Goal: Communication & Community: Answer question/provide support

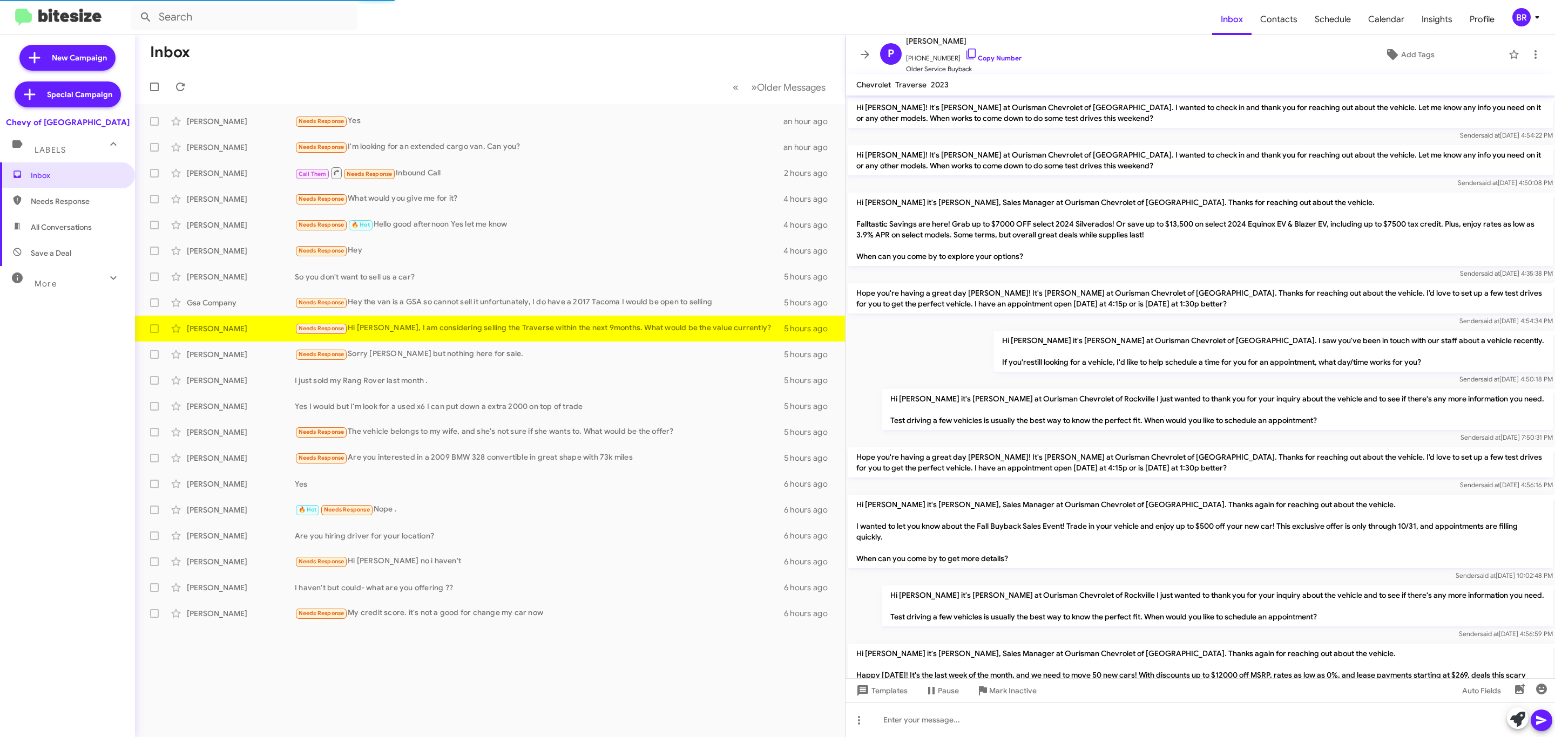
scroll to position [722, 0]
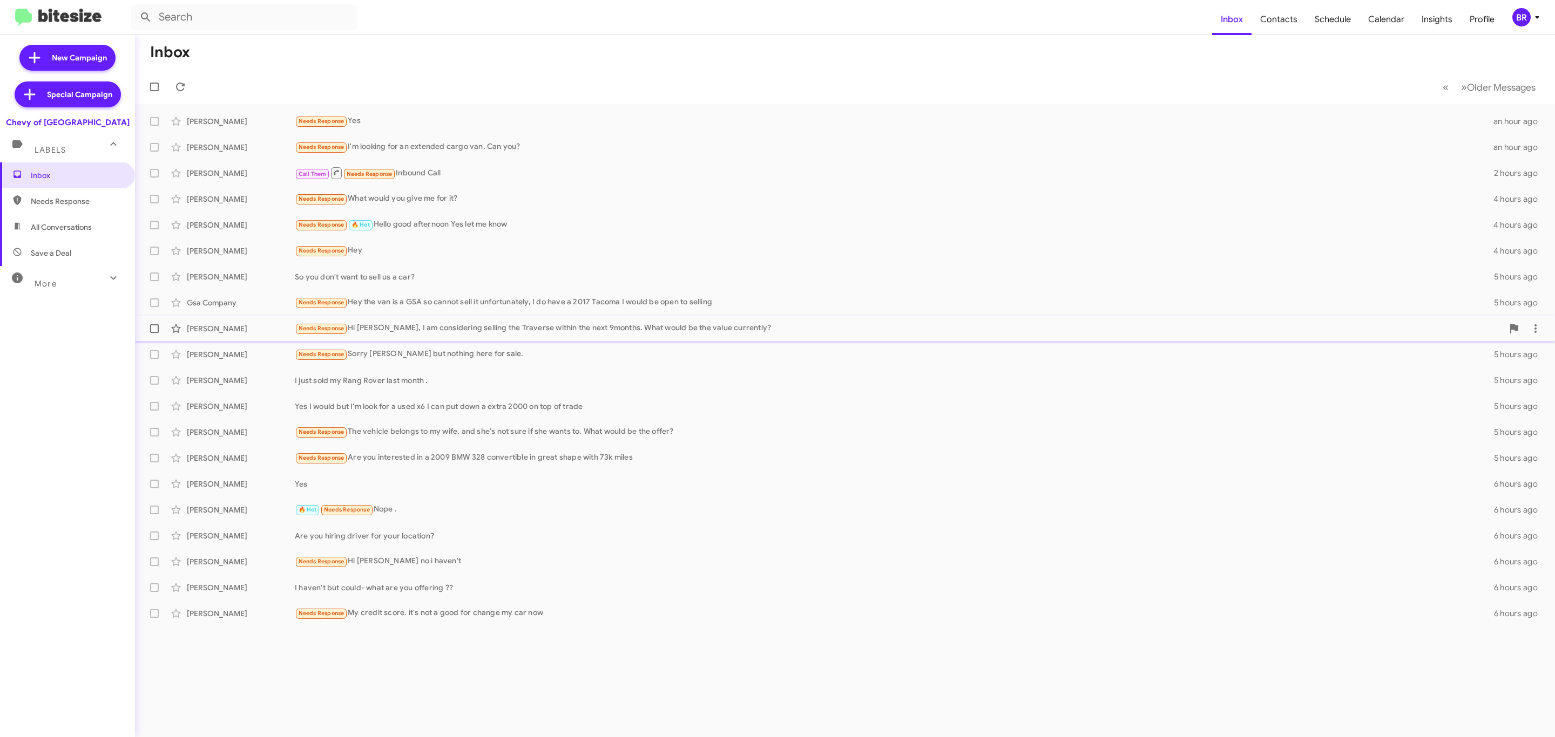
click at [452, 328] on div "Needs Response Hi Max, I am considering selling the Traverse within the next 9m…" at bounding box center [899, 328] width 1208 height 12
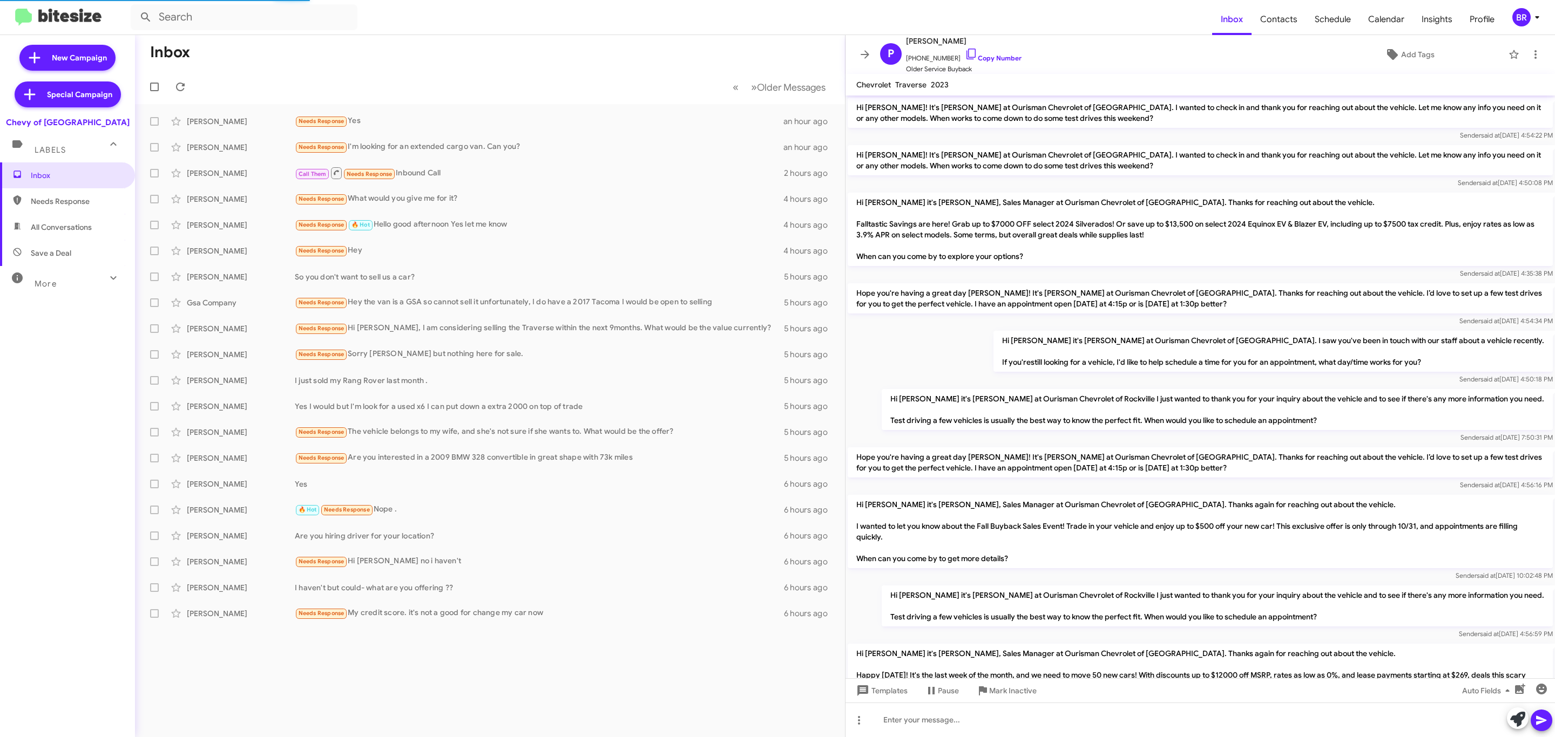
scroll to position [722, 0]
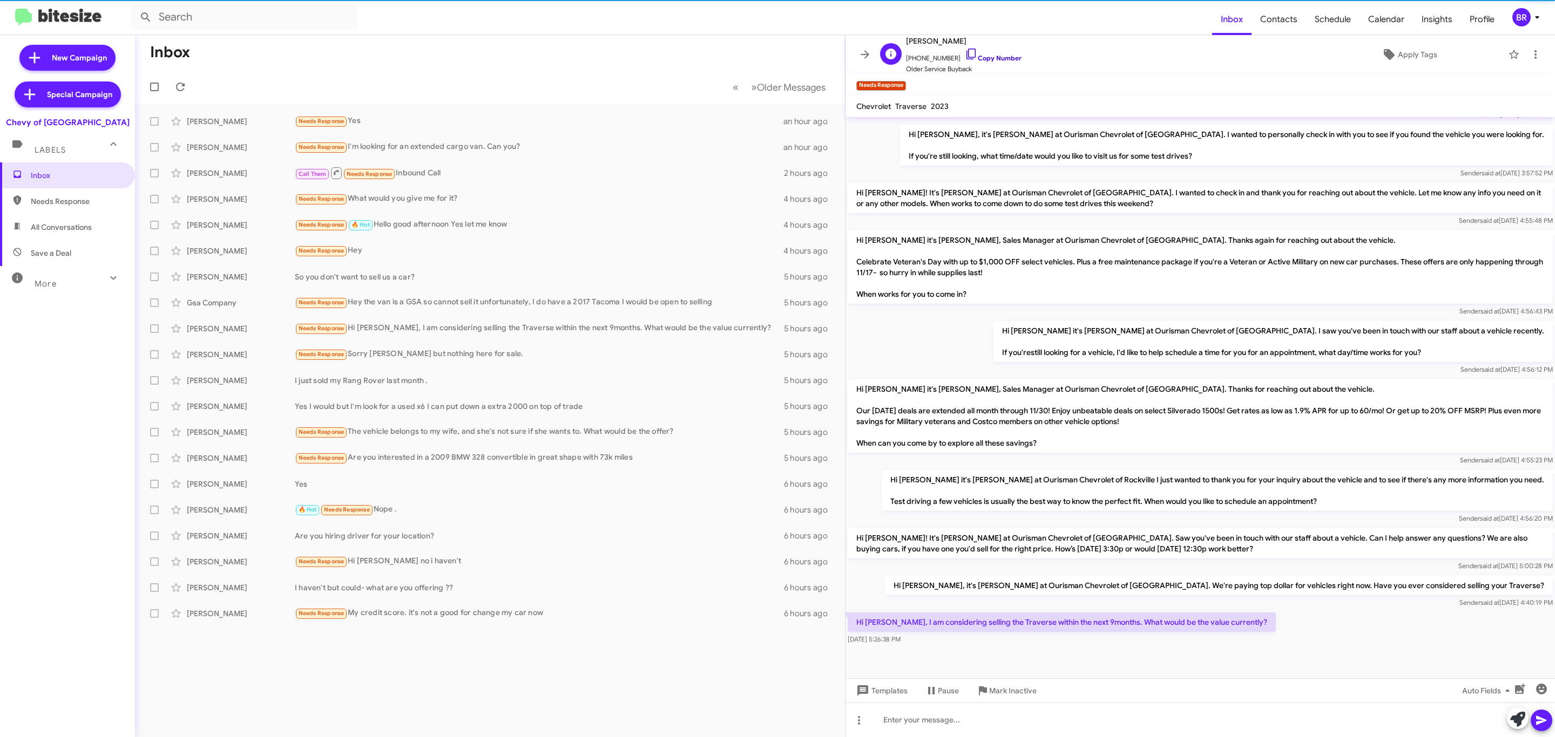
click at [994, 57] on link "Copy Number" at bounding box center [993, 58] width 57 height 8
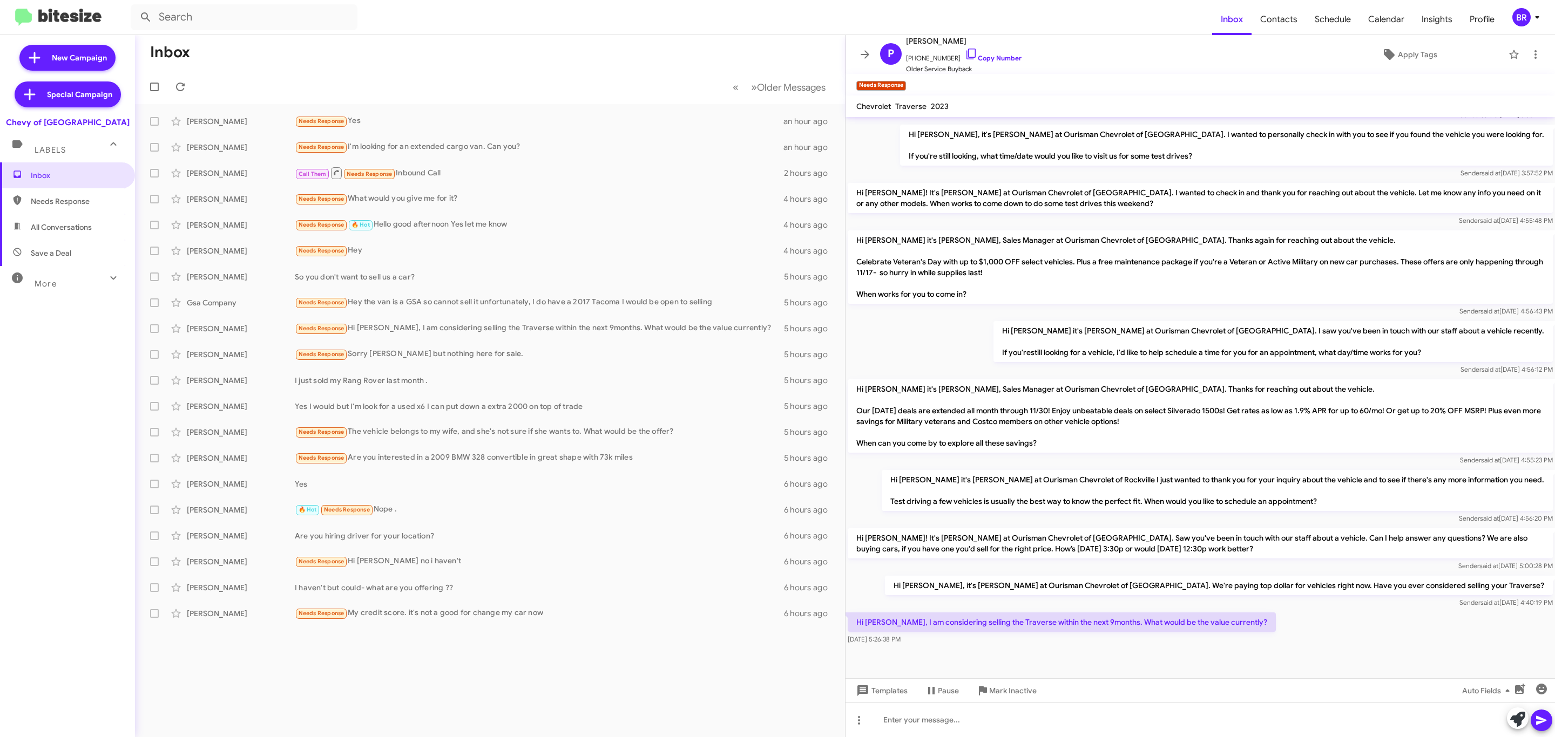
click at [915, 146] on div "Hi Patrick, it's David Alvarez at Ourisman Chevrolet of Rockville. I wanted to …" at bounding box center [1199, 152] width 709 height 58
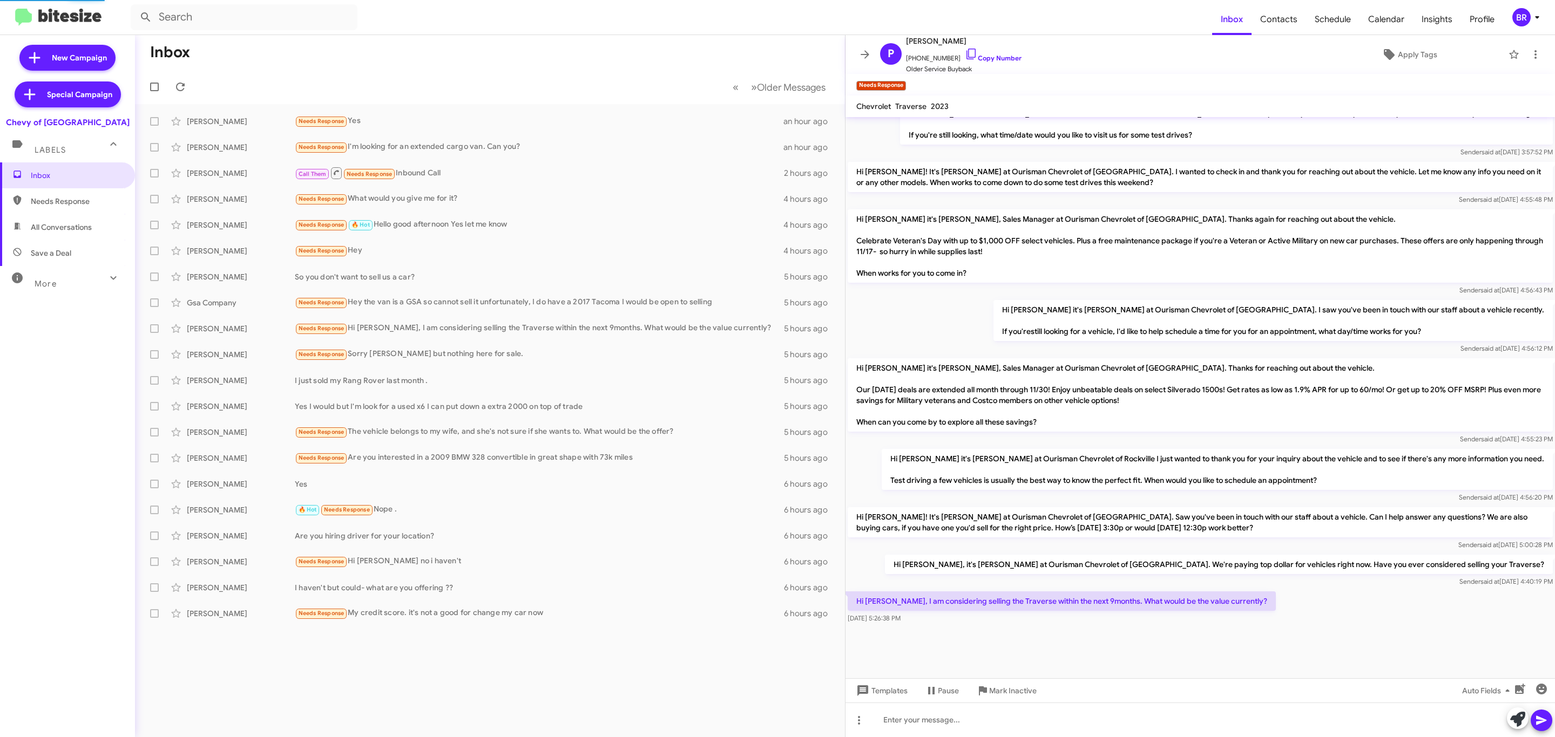
scroll to position [988, 0]
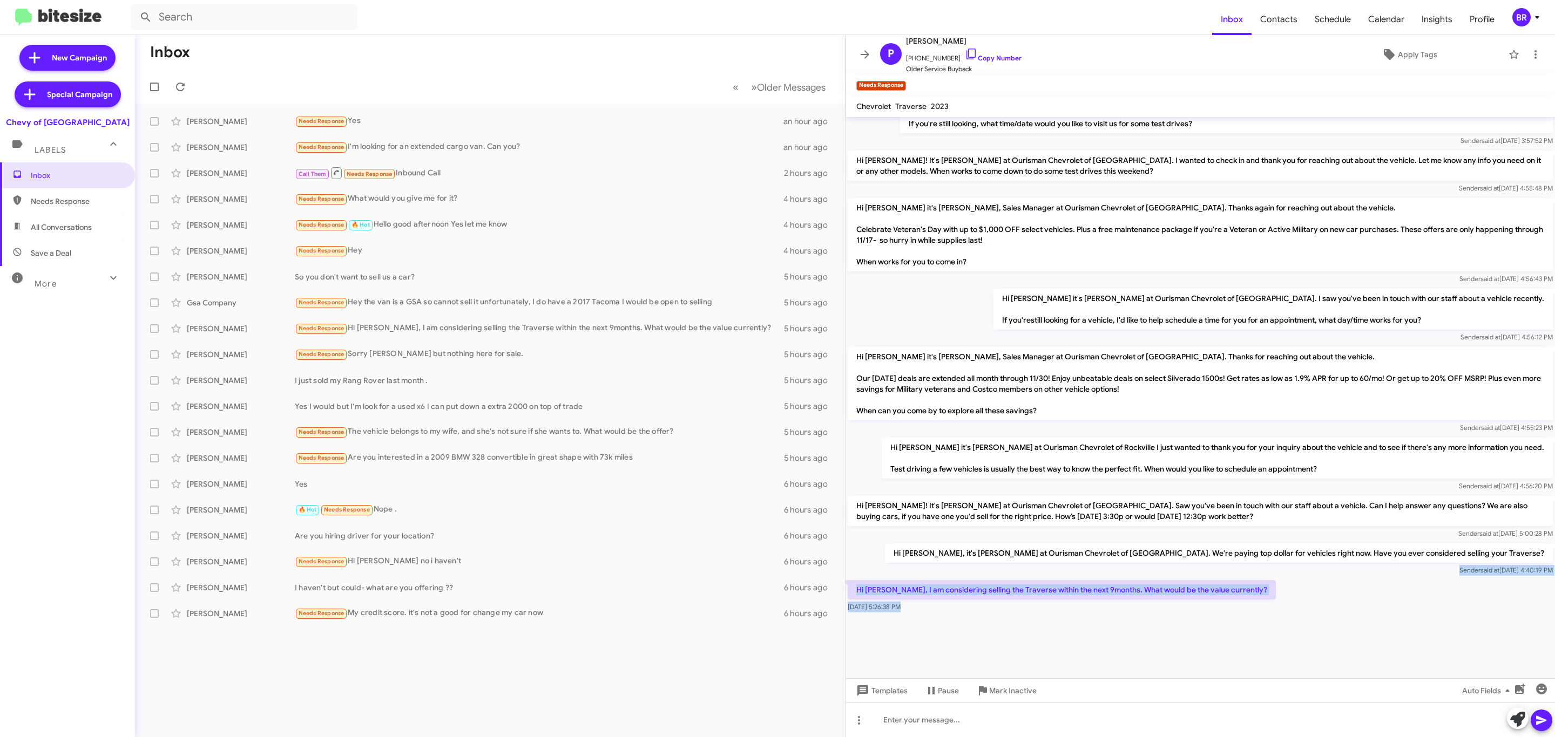
drag, startPoint x: 853, startPoint y: 568, endPoint x: 946, endPoint y: 624, distance: 107.5
click at [946, 624] on cdk-virtual-scroll-viewport "Hi Patrick this is David Alvarez, Sales Manager at Ourisman Chevrolet of Rockvi…" at bounding box center [1199, 397] width 709 height 561
copy div "Sender said at Oct 2, 2025, 4:40:19 PM Hi Max, I am considering selling the Tra…"
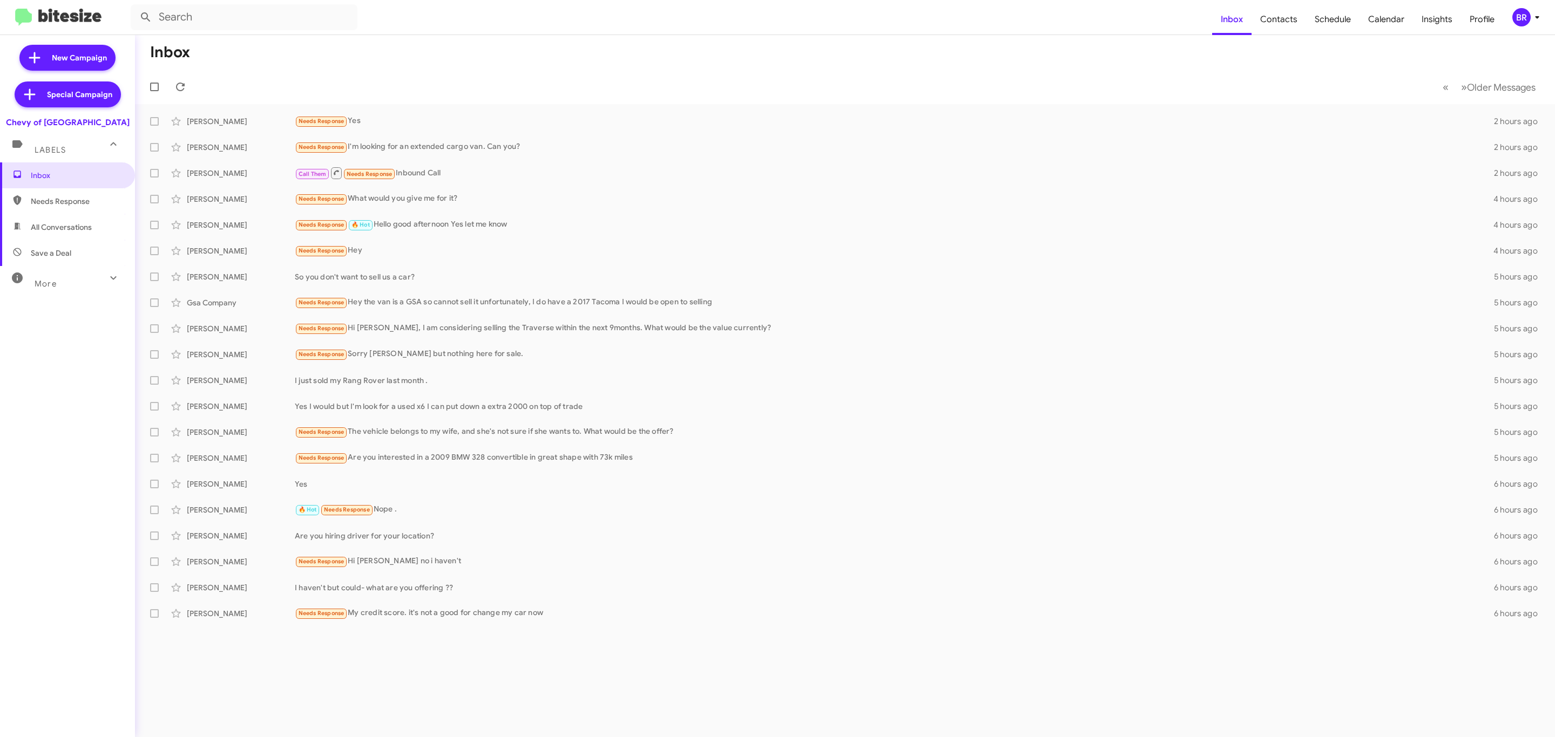
click at [1534, 16] on icon at bounding box center [1536, 17] width 13 height 13
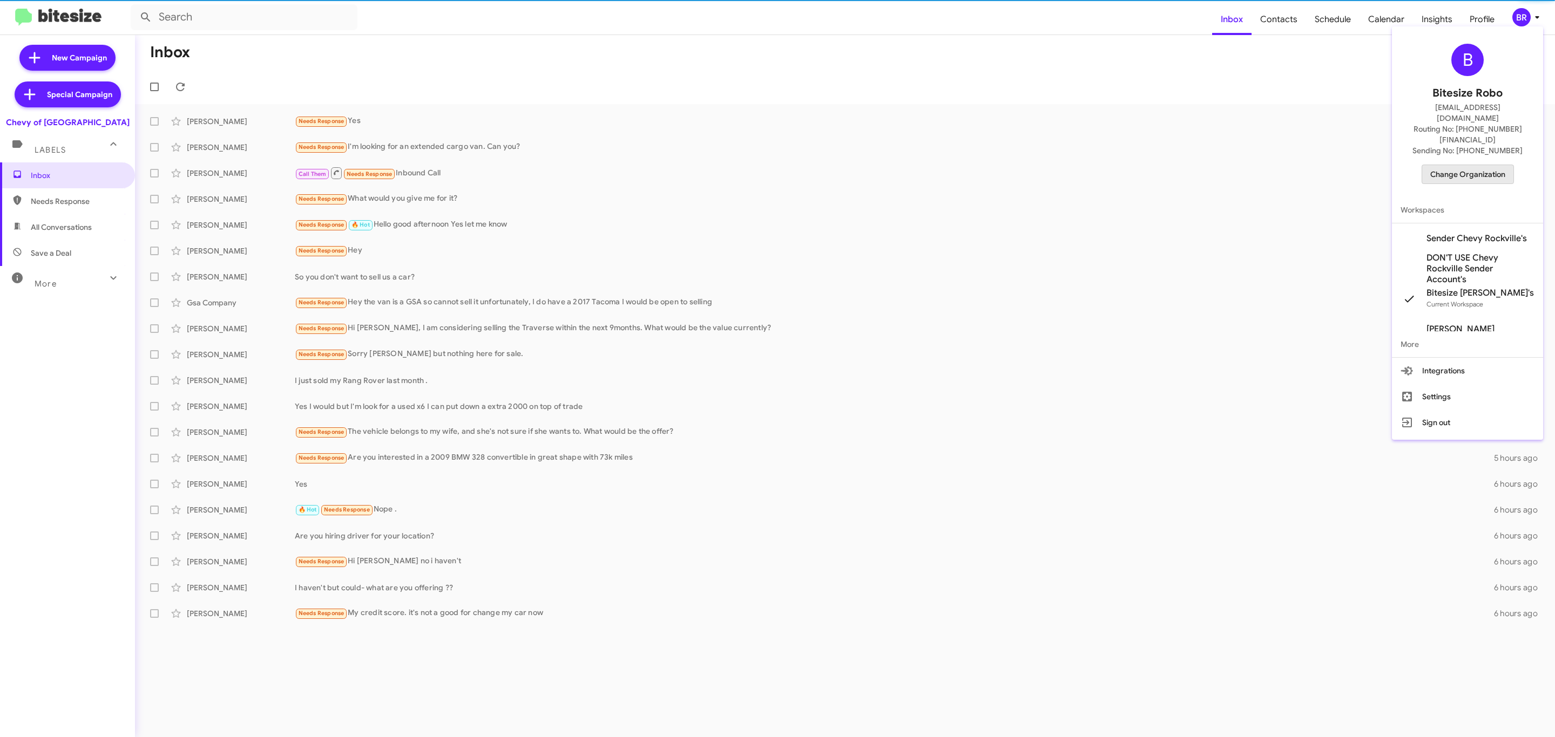
click at [1461, 165] on span "Change Organization" at bounding box center [1467, 174] width 75 height 18
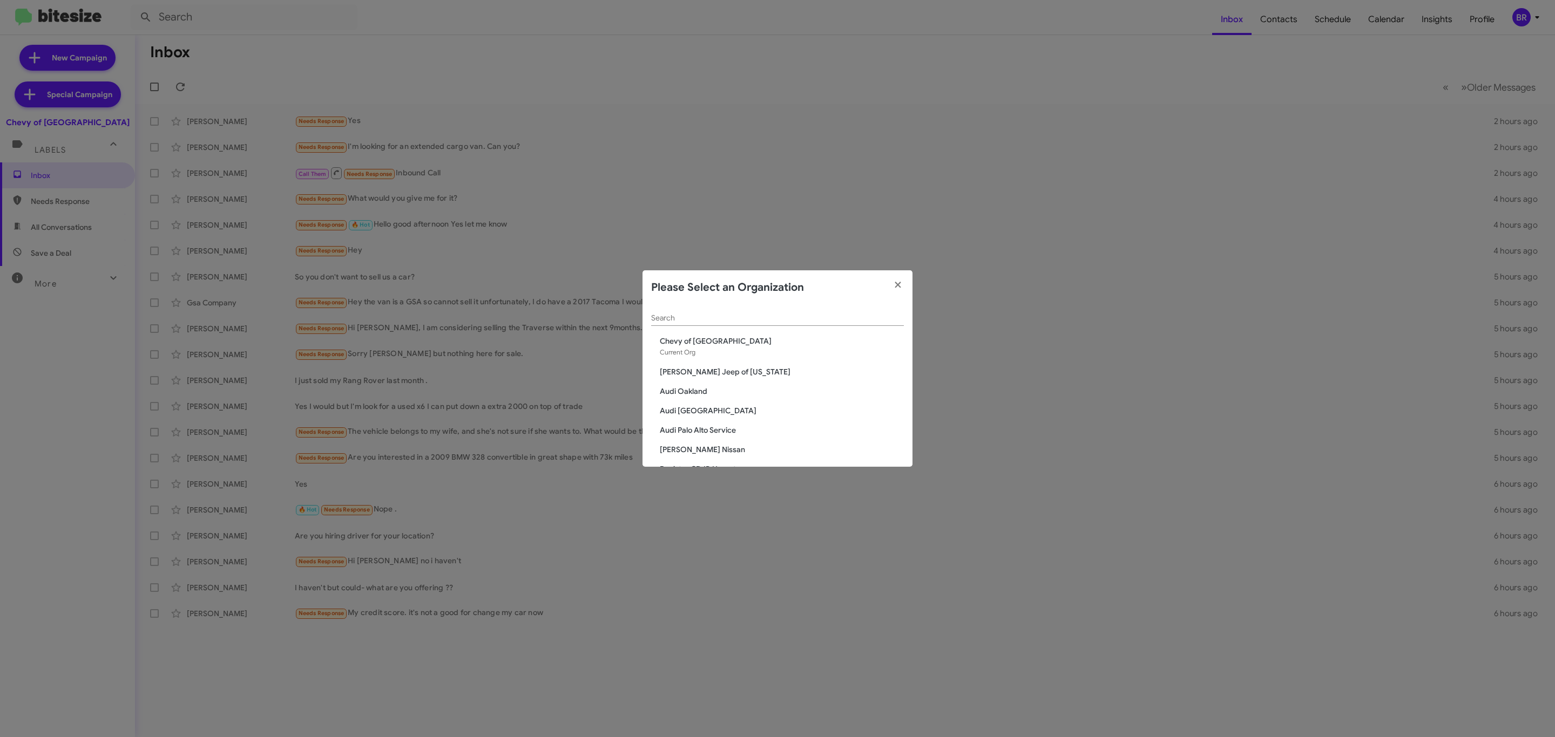
click at [847, 314] on input "Search" at bounding box center [777, 318] width 253 height 9
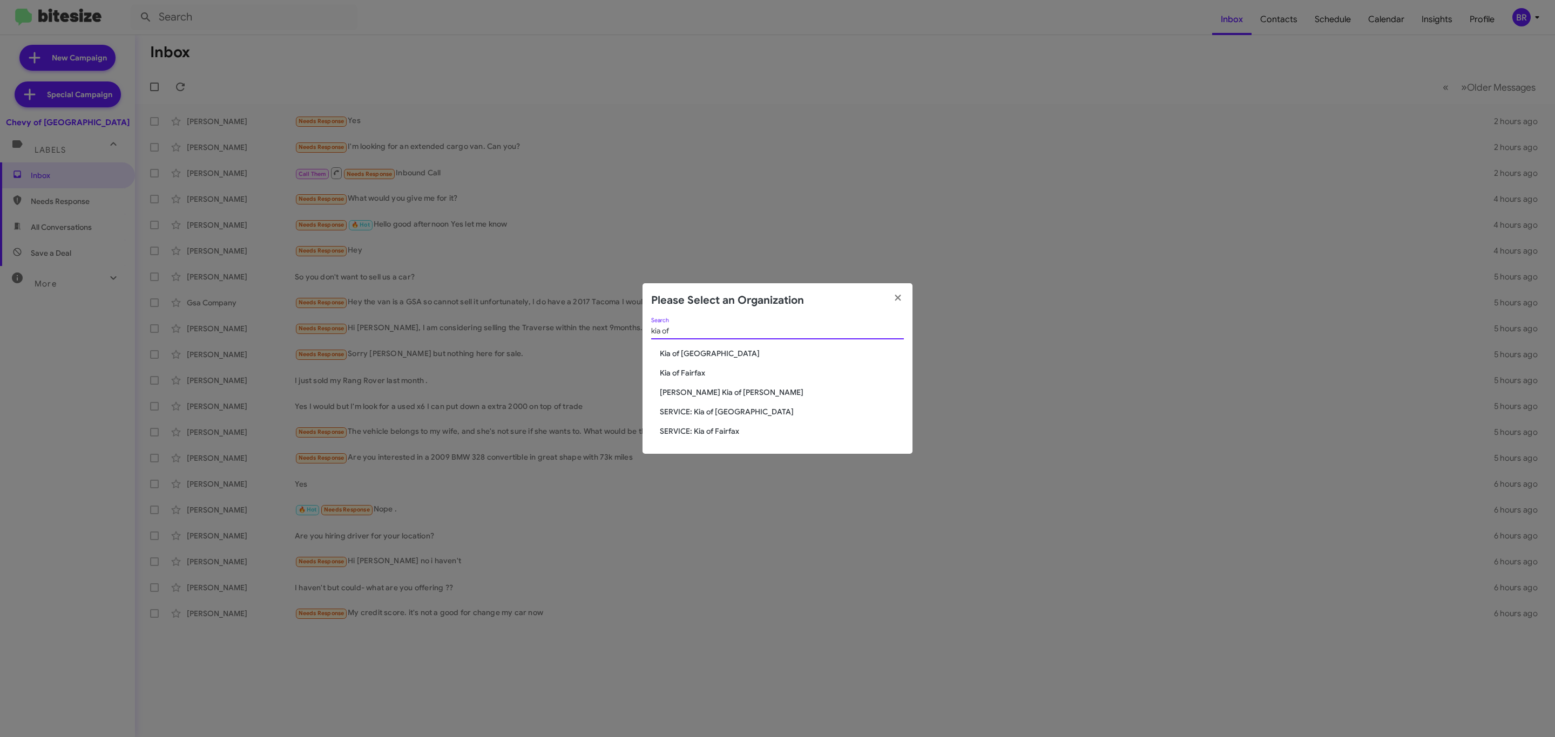
type input "kia of"
click at [674, 375] on span "Kia of Fairfax" at bounding box center [782, 373] width 244 height 11
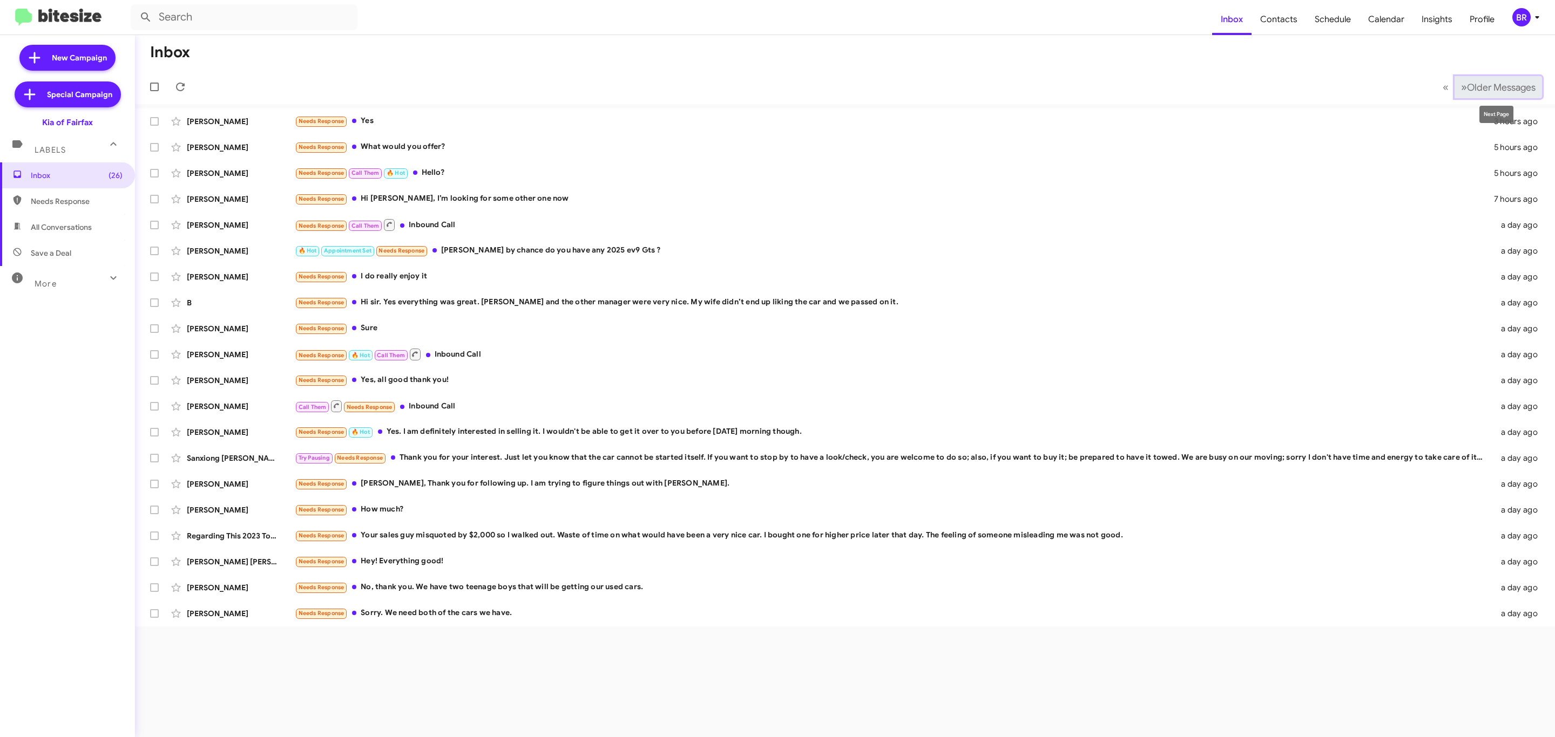
click at [1500, 92] on span "Older Messages" at bounding box center [1501, 88] width 69 height 12
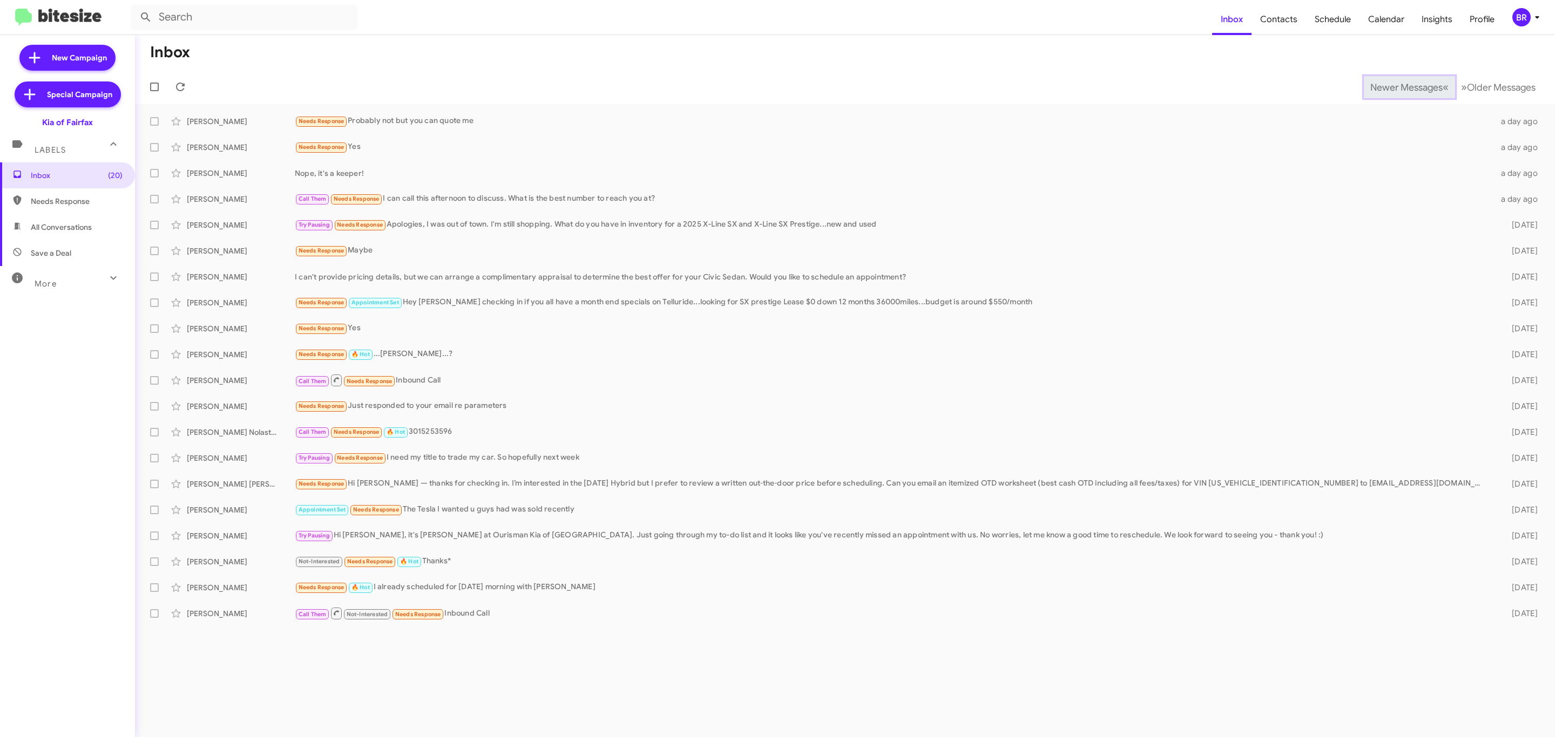
click at [1398, 86] on span "Newer Messages" at bounding box center [1406, 88] width 72 height 12
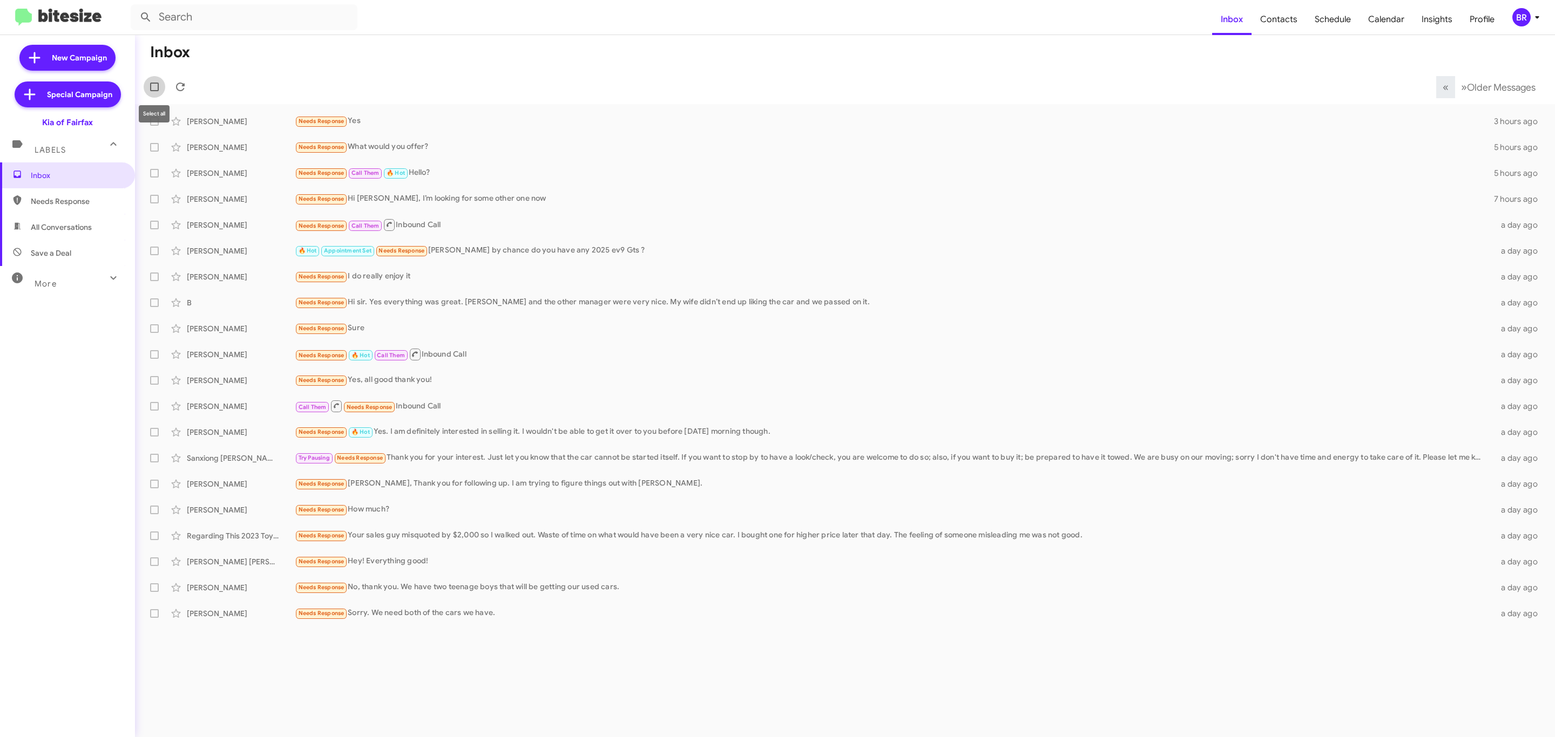
click at [151, 86] on span at bounding box center [154, 87] width 9 height 9
click at [154, 91] on input "checkbox" at bounding box center [154, 91] width 1 height 1
checkbox input "true"
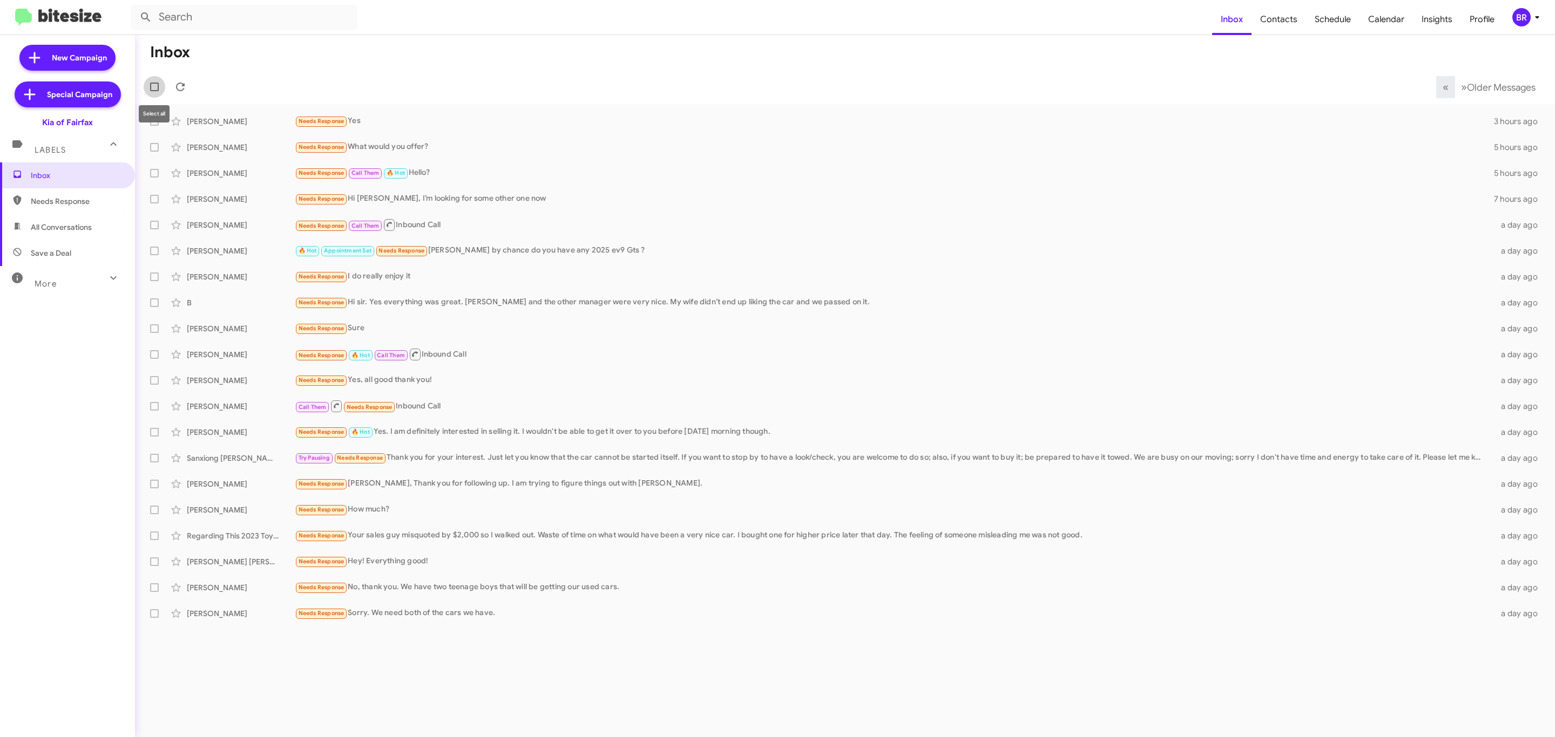
checkbox input "true"
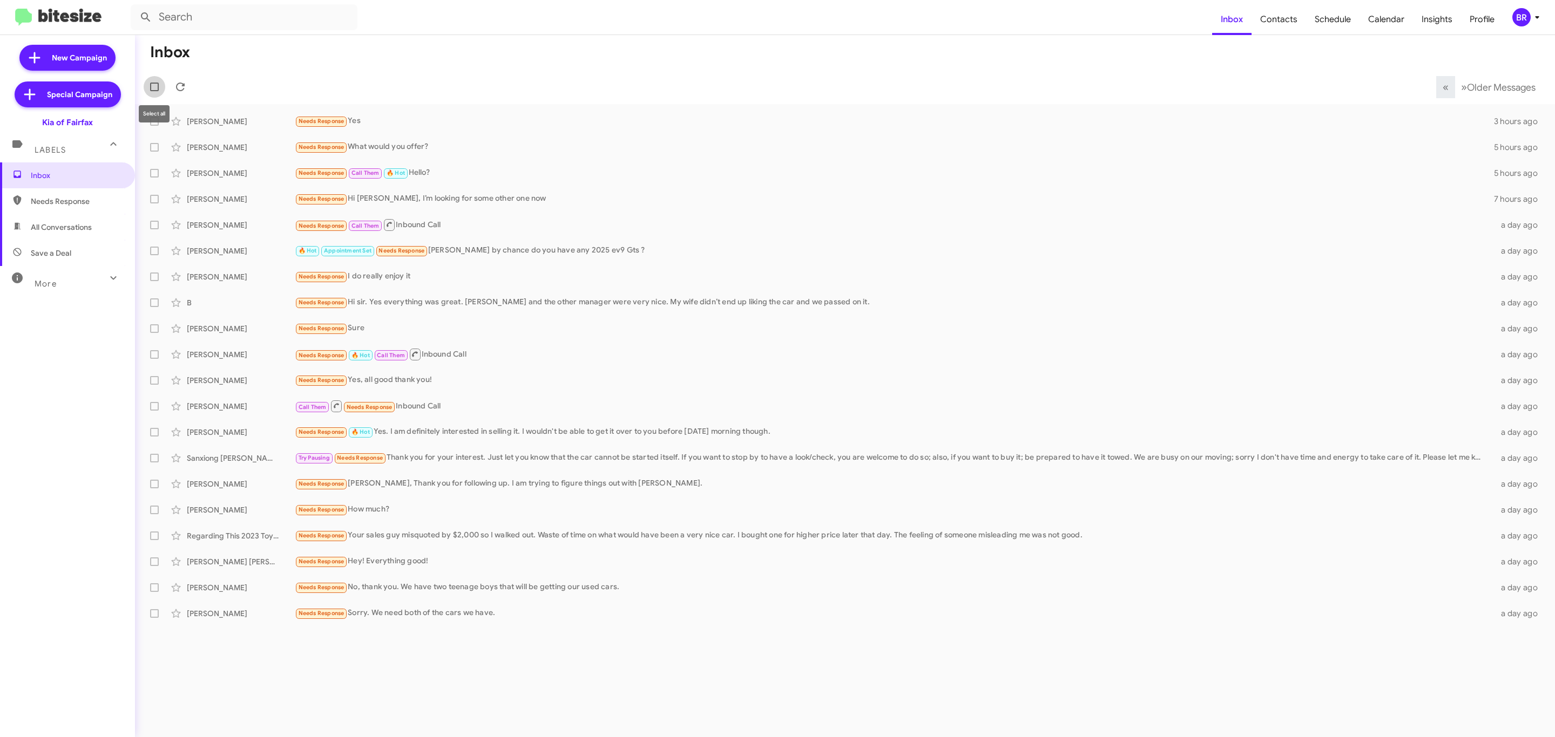
checkbox input "true"
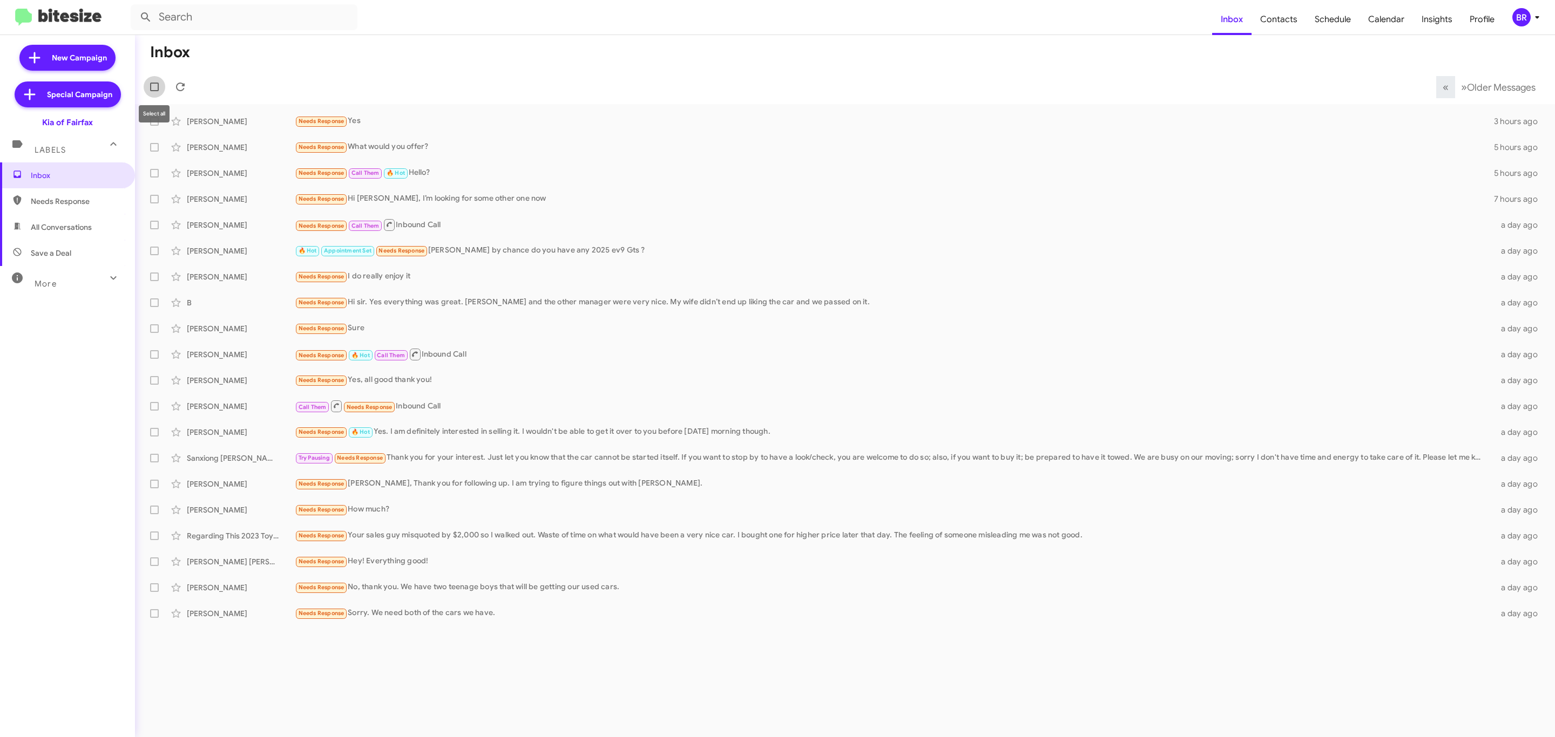
checkbox input "true"
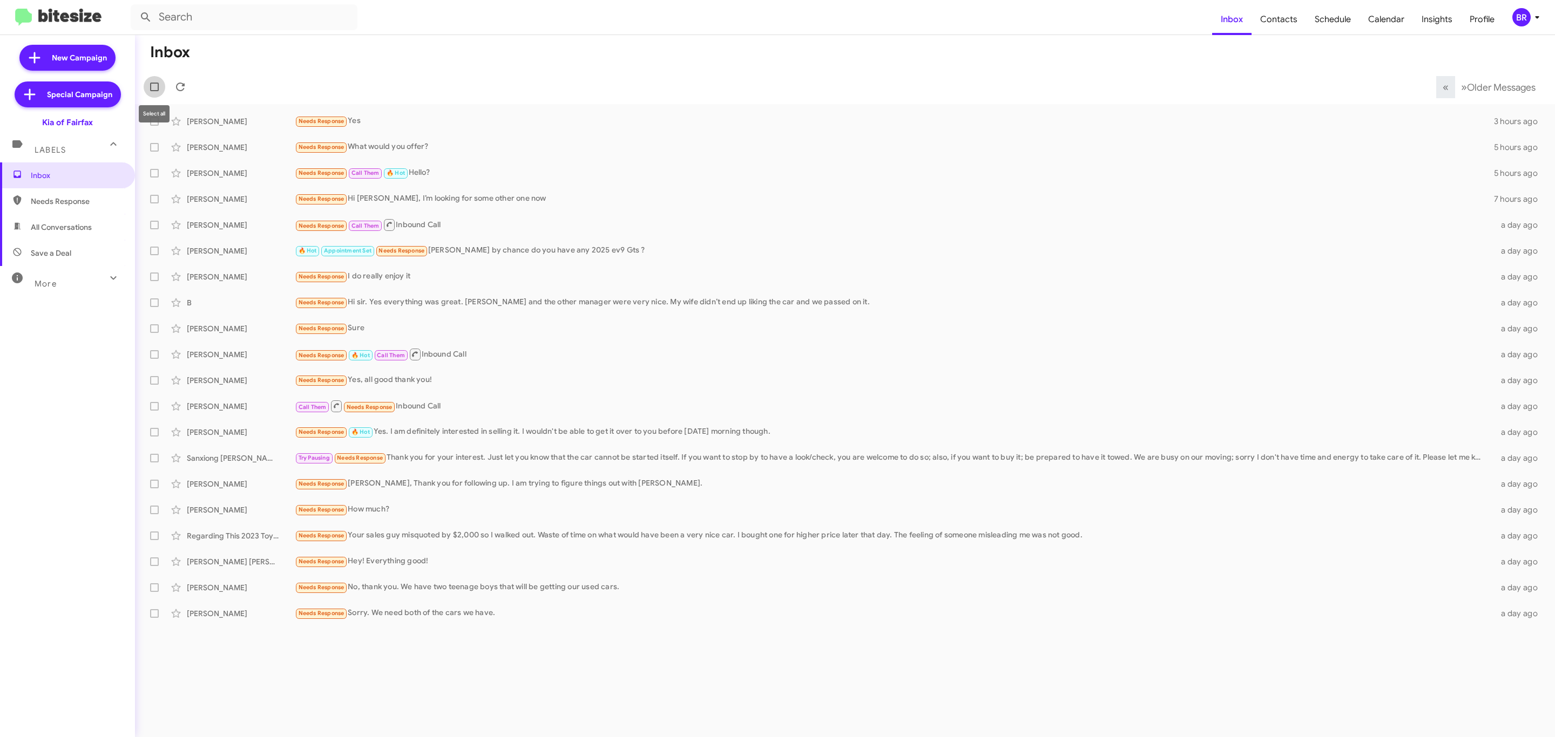
checkbox input "true"
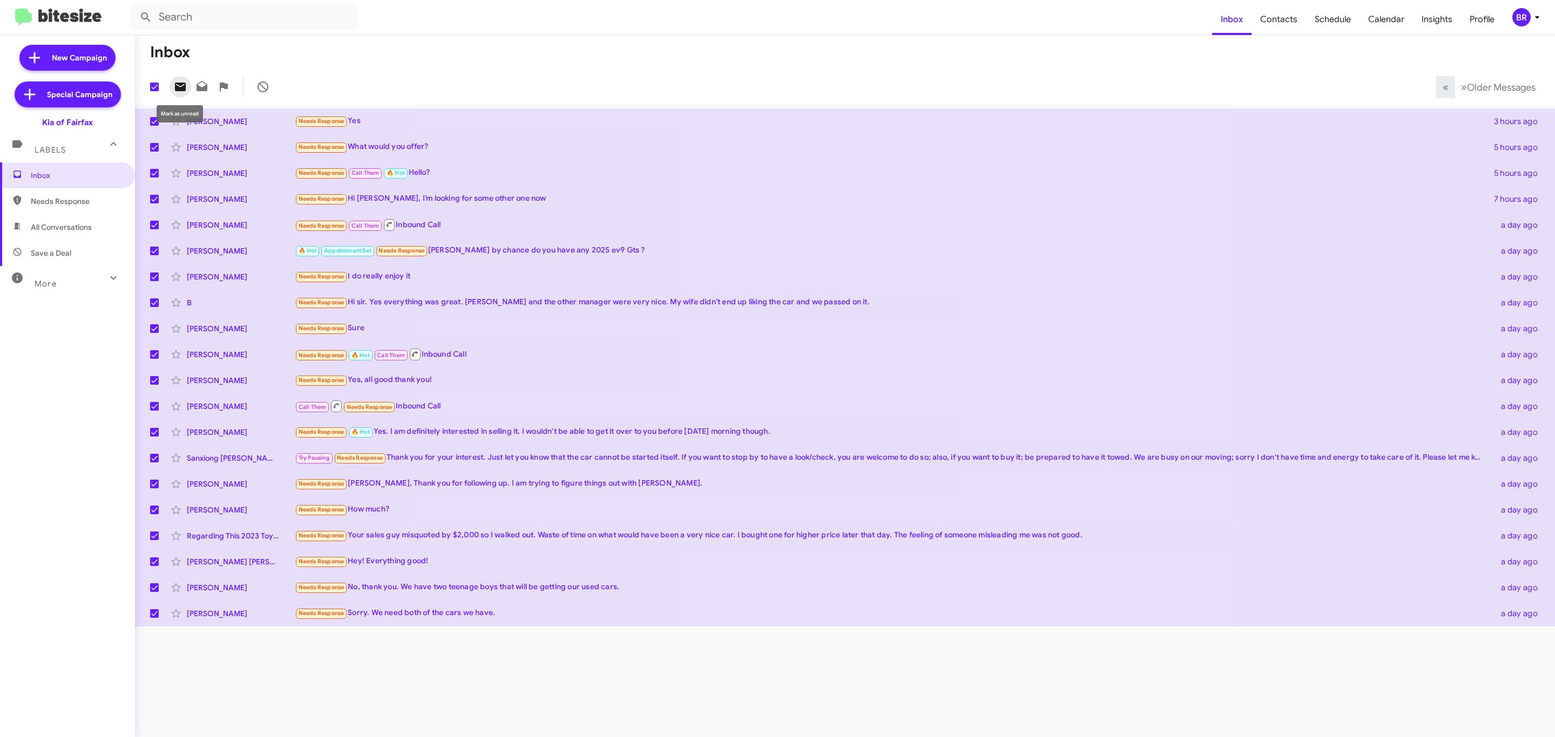
click at [186, 91] on icon at bounding box center [180, 86] width 13 height 13
click at [1507, 13] on button "BR" at bounding box center [1523, 17] width 40 height 18
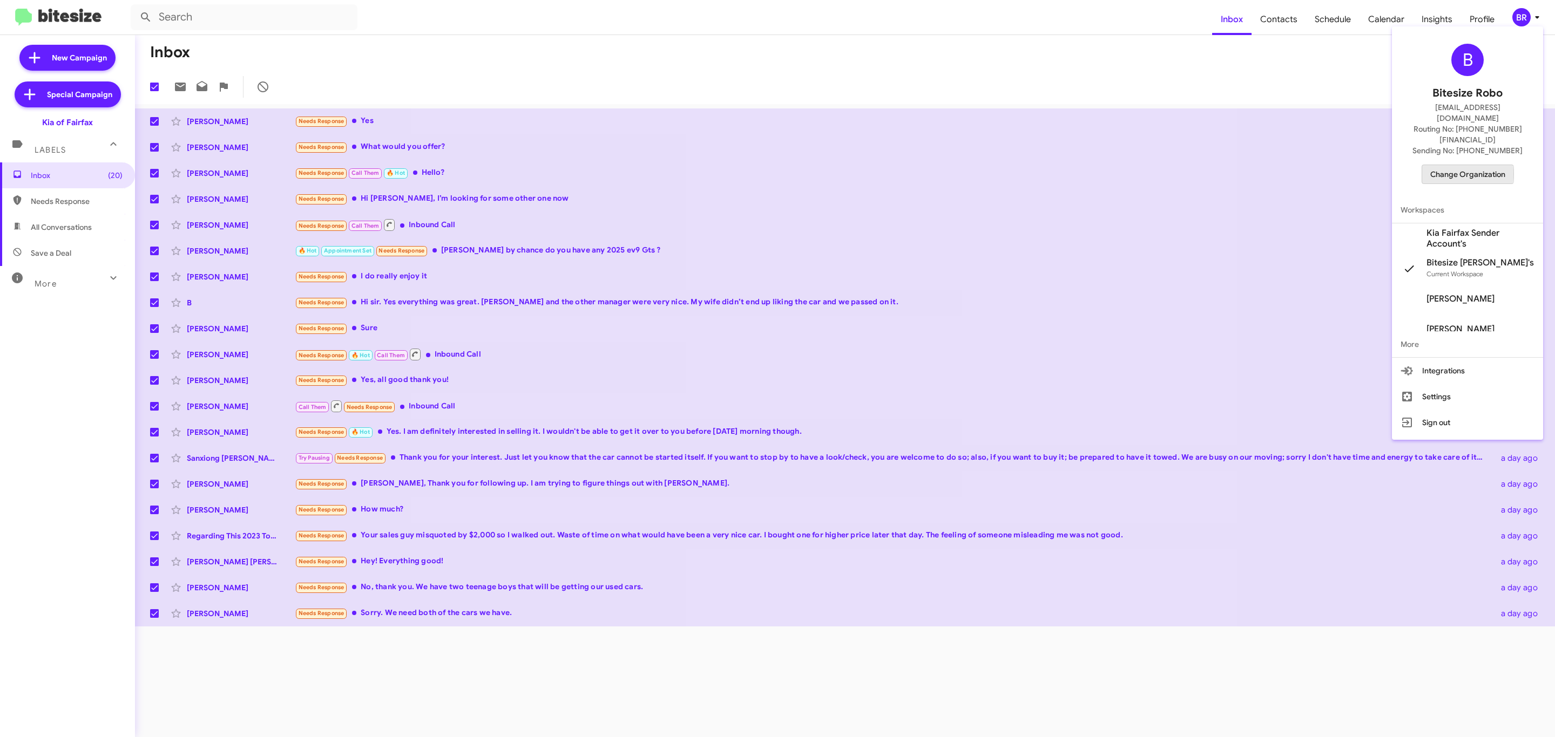
click at [1466, 165] on span "Change Organization" at bounding box center [1467, 174] width 75 height 18
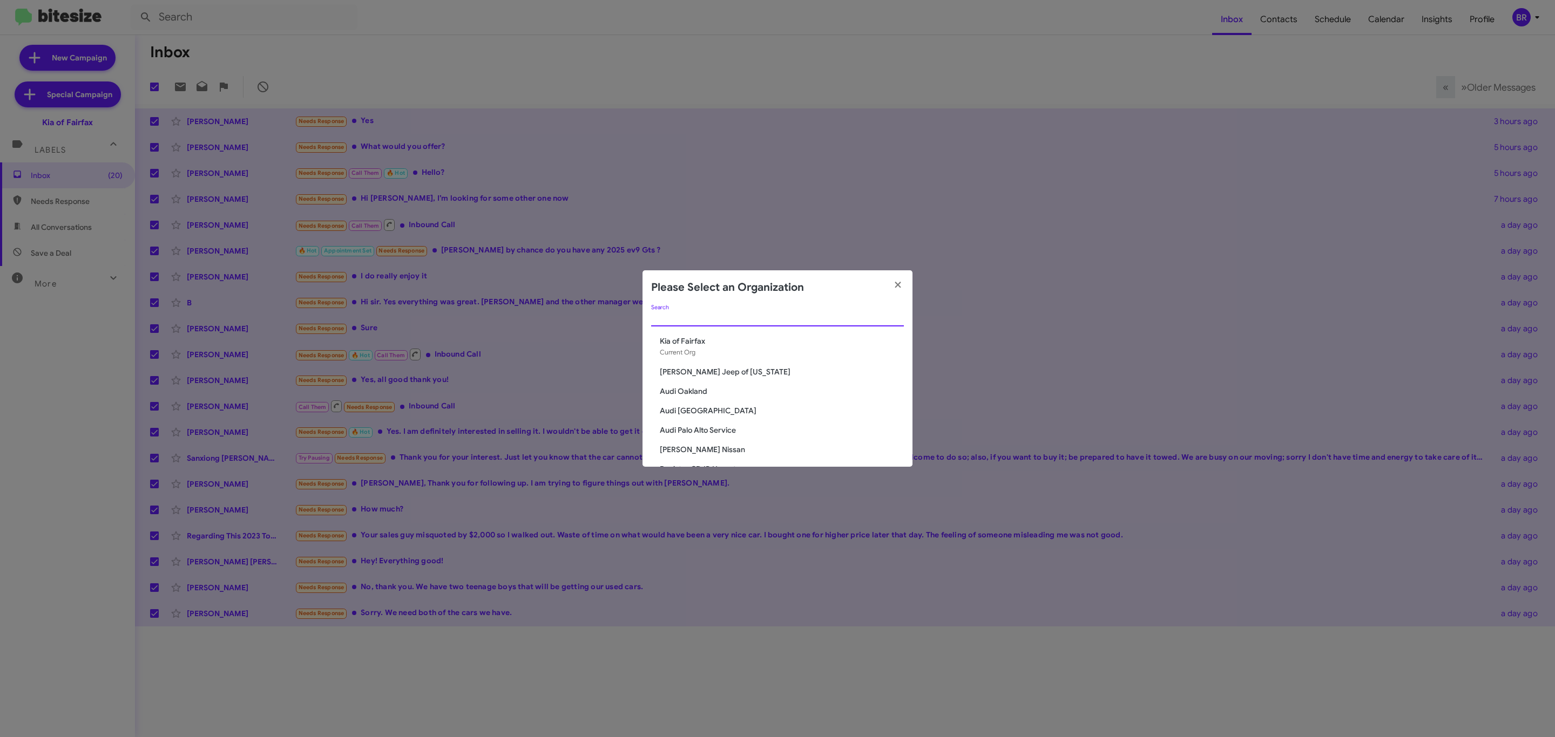
click at [747, 318] on input "Search" at bounding box center [777, 318] width 253 height 9
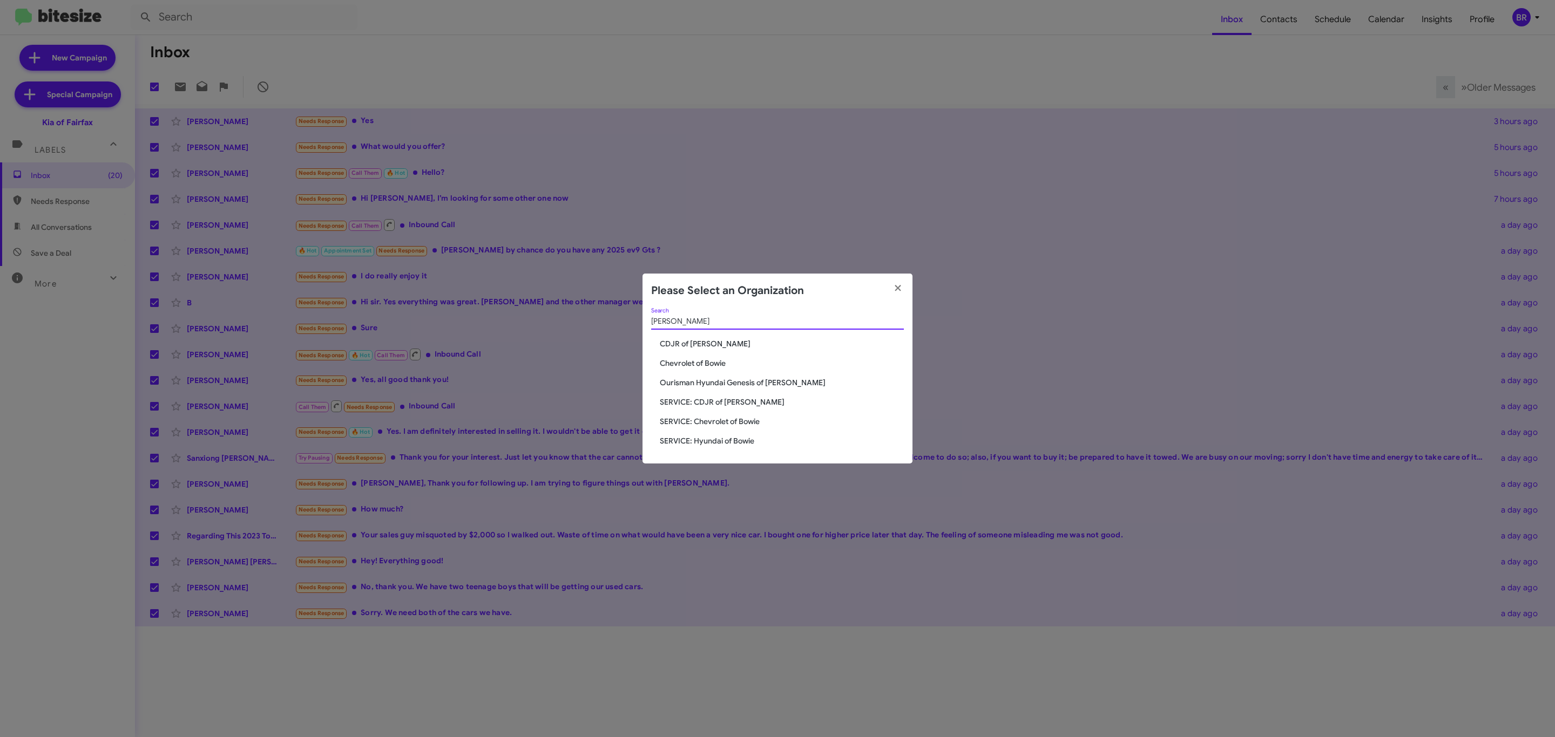
type input "bowie"
drag, startPoint x: 692, startPoint y: 350, endPoint x: 706, endPoint y: 340, distance: 17.4
click at [706, 340] on div "bowie Search CDJR of Bowie Chevrolet of Bowie Ourisman Hyundai Genesis of Bowie…" at bounding box center [777, 386] width 270 height 156
click at [706, 340] on span "CDJR of [PERSON_NAME]" at bounding box center [782, 343] width 244 height 11
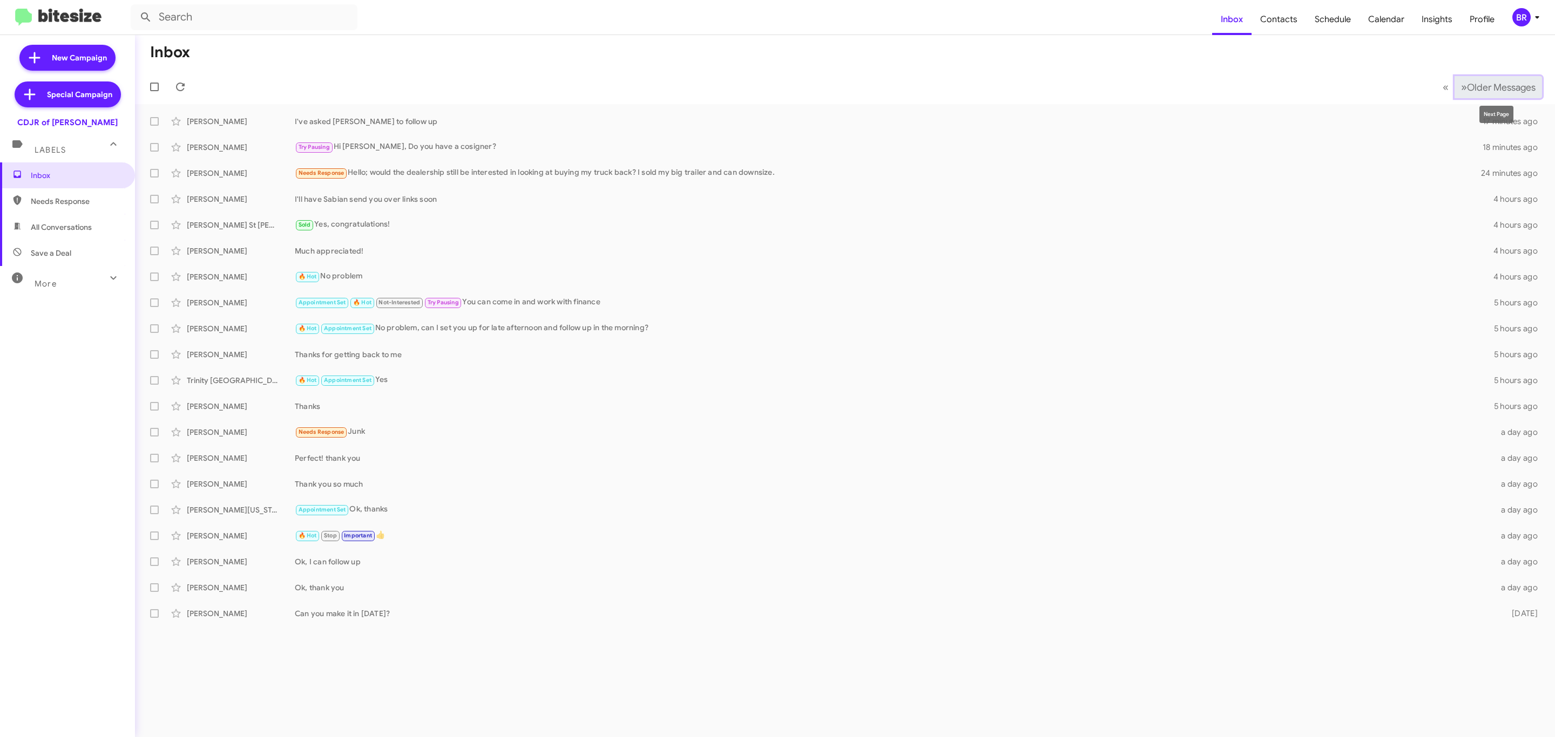
click at [1509, 83] on span "Older Messages" at bounding box center [1501, 88] width 69 height 12
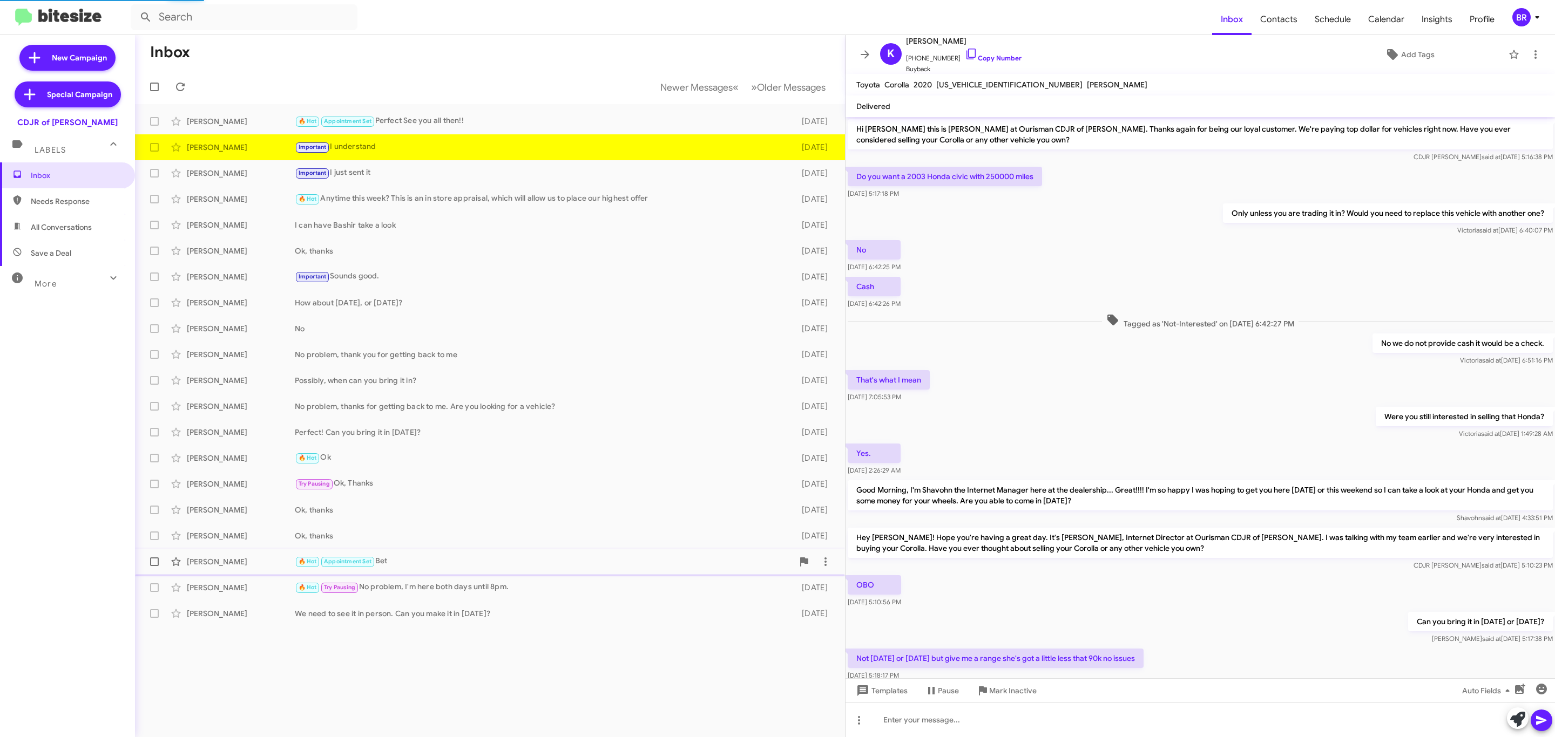
scroll to position [253, 0]
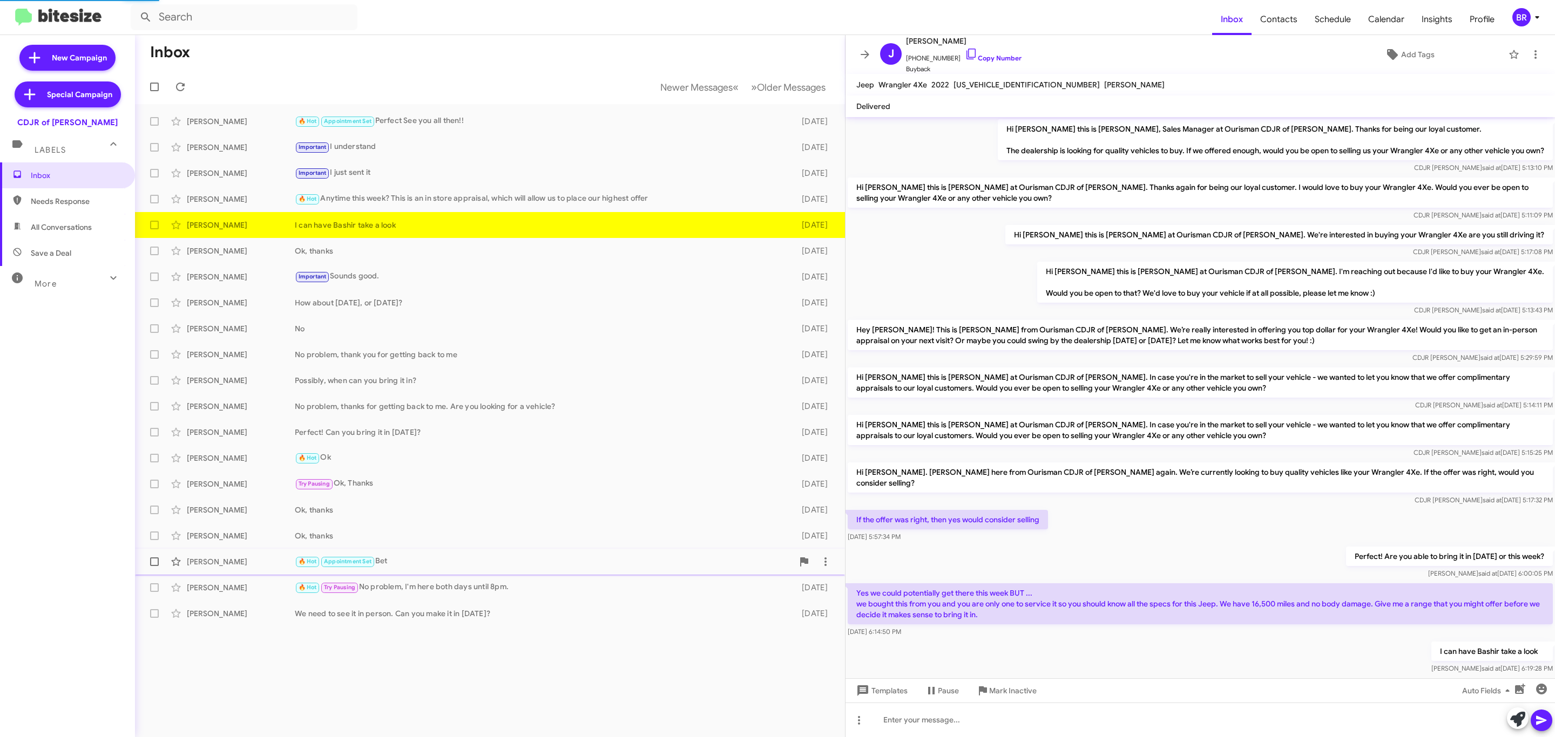
scroll to position [18, 0]
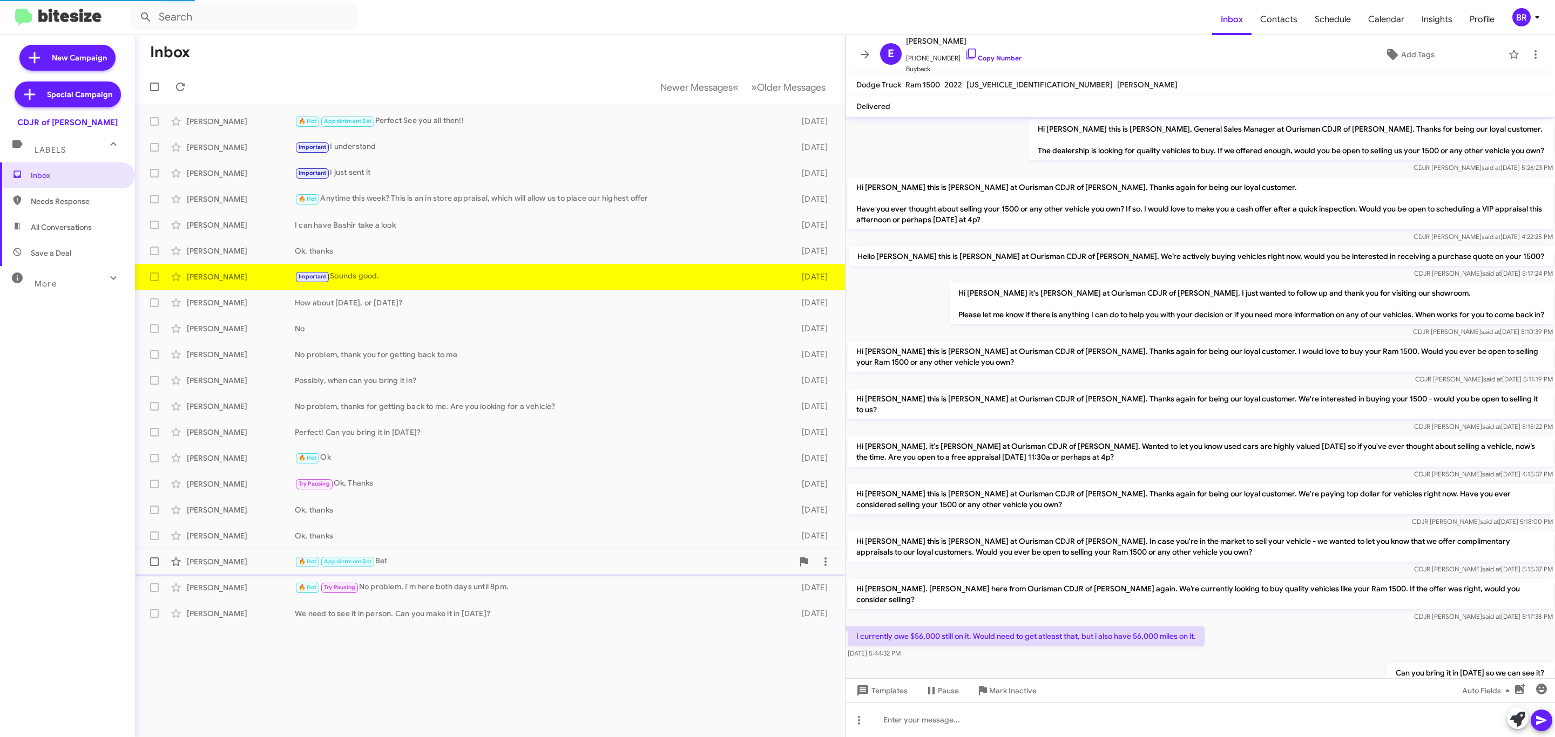
scroll to position [115, 0]
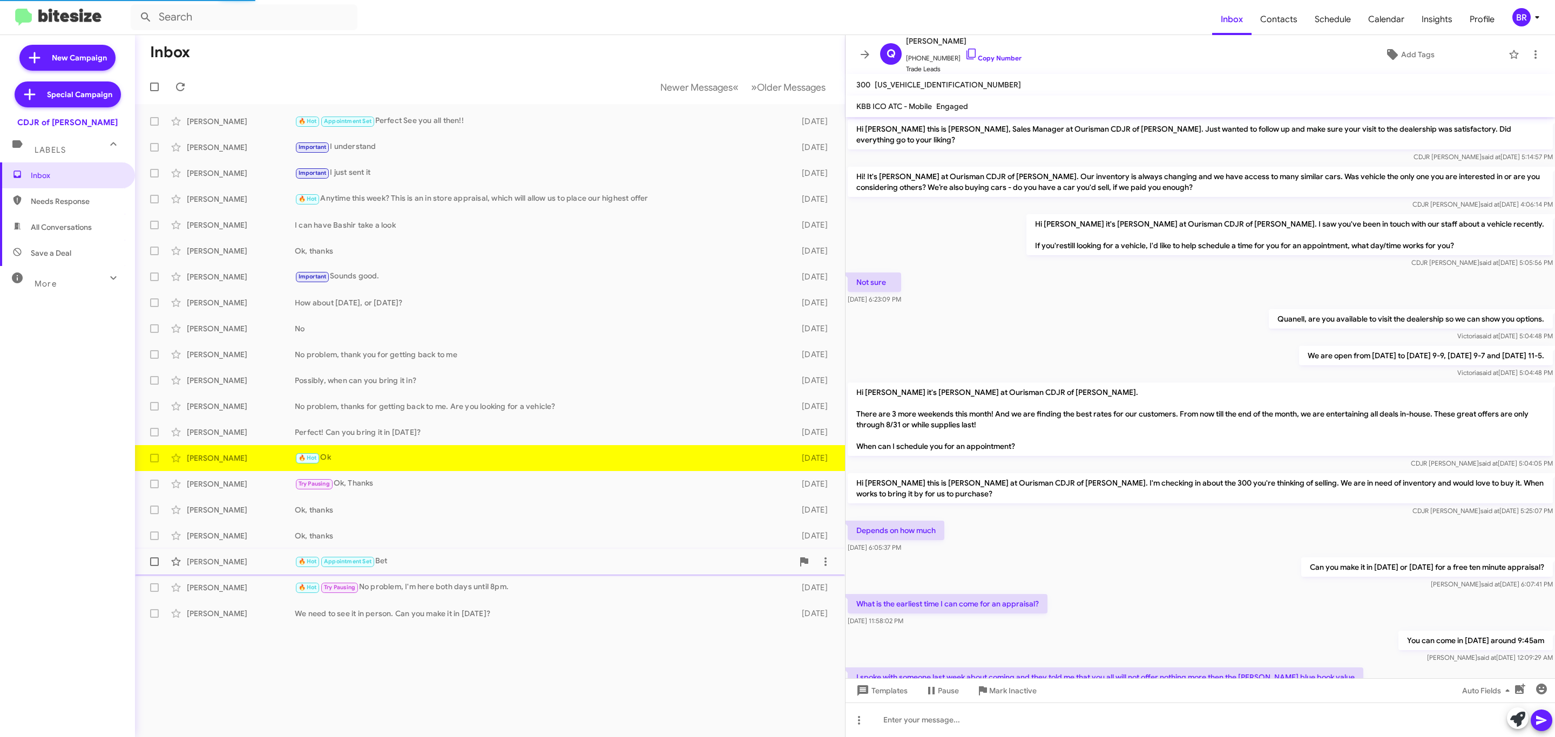
scroll to position [137, 0]
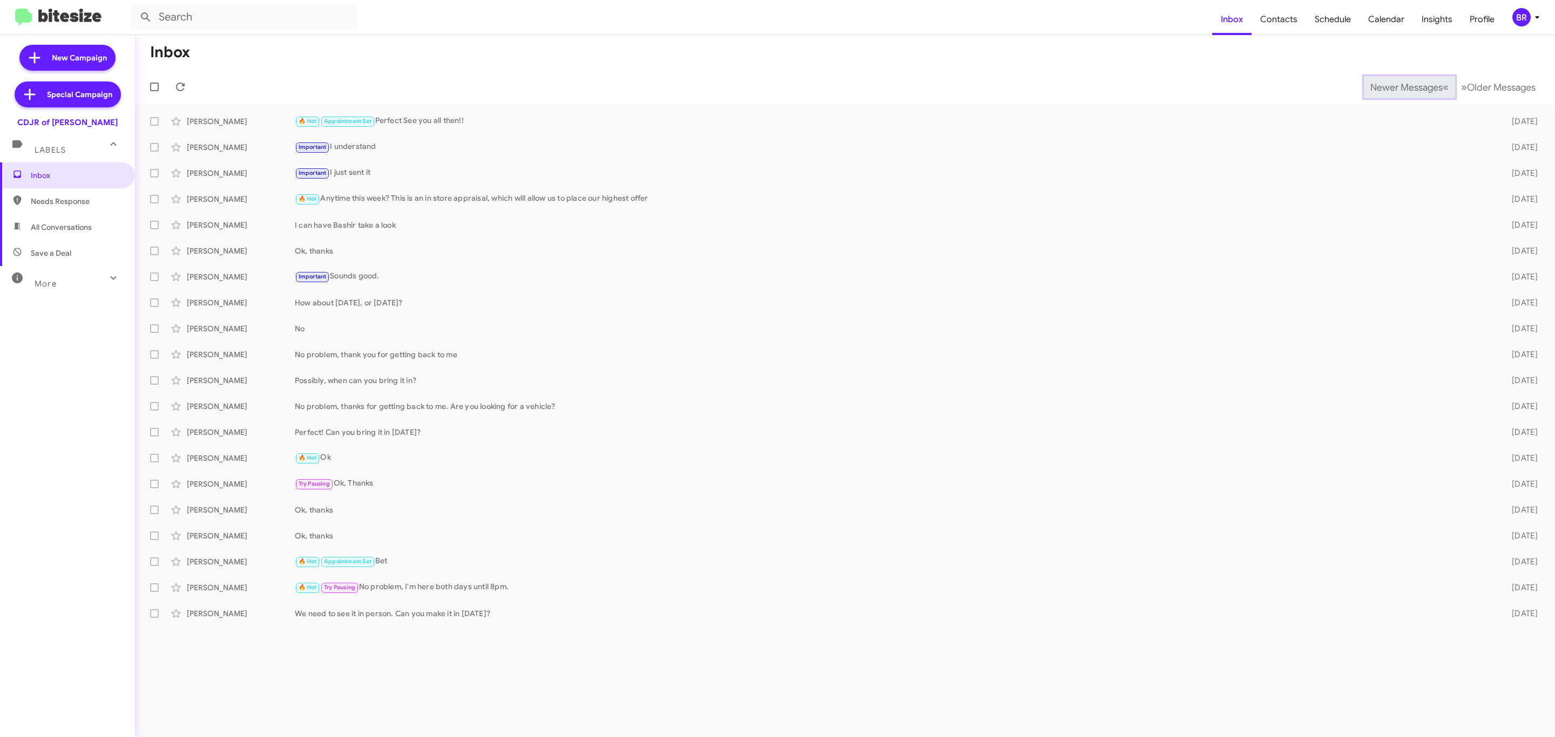
click at [1398, 86] on span "Newer Messages" at bounding box center [1406, 88] width 72 height 12
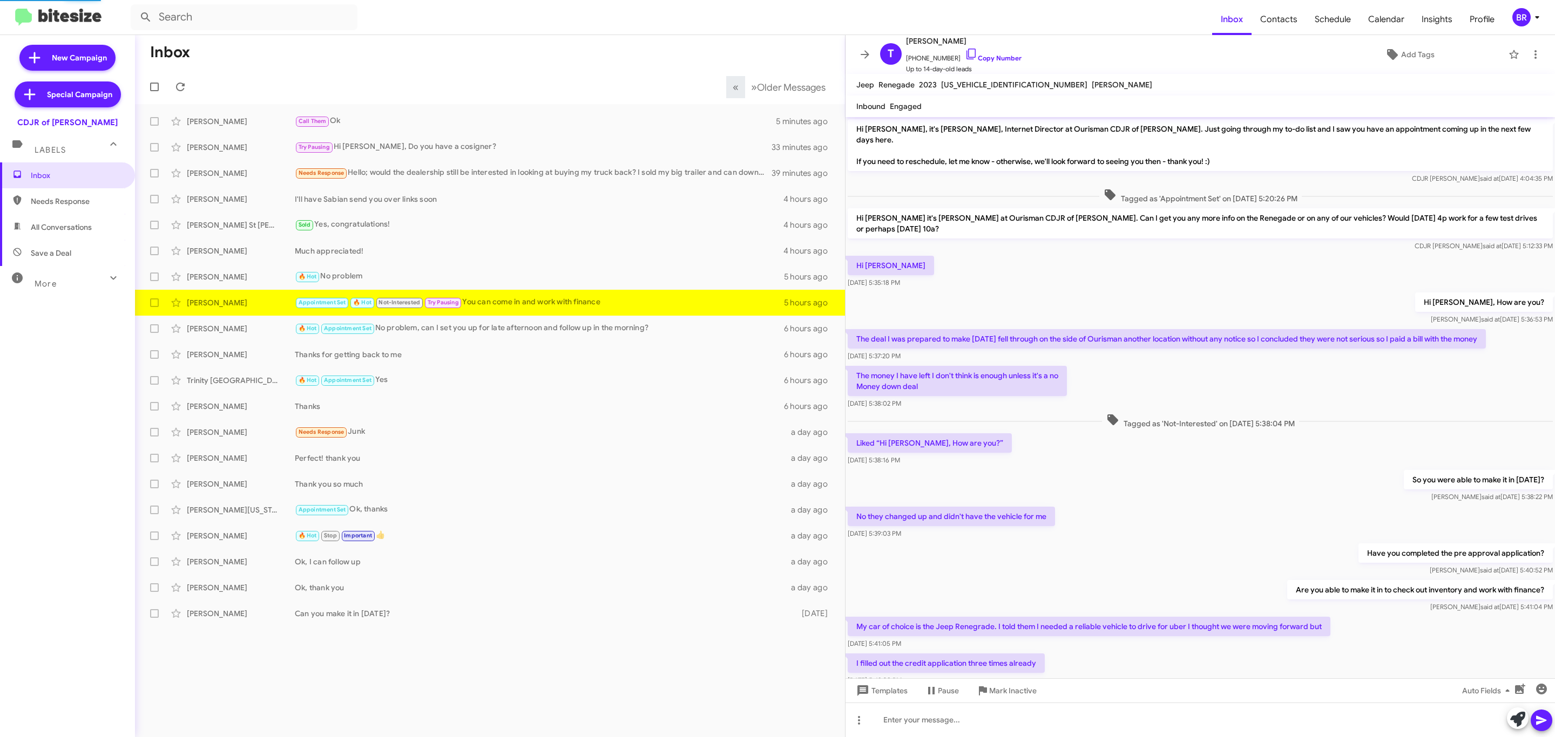
scroll to position [159, 0]
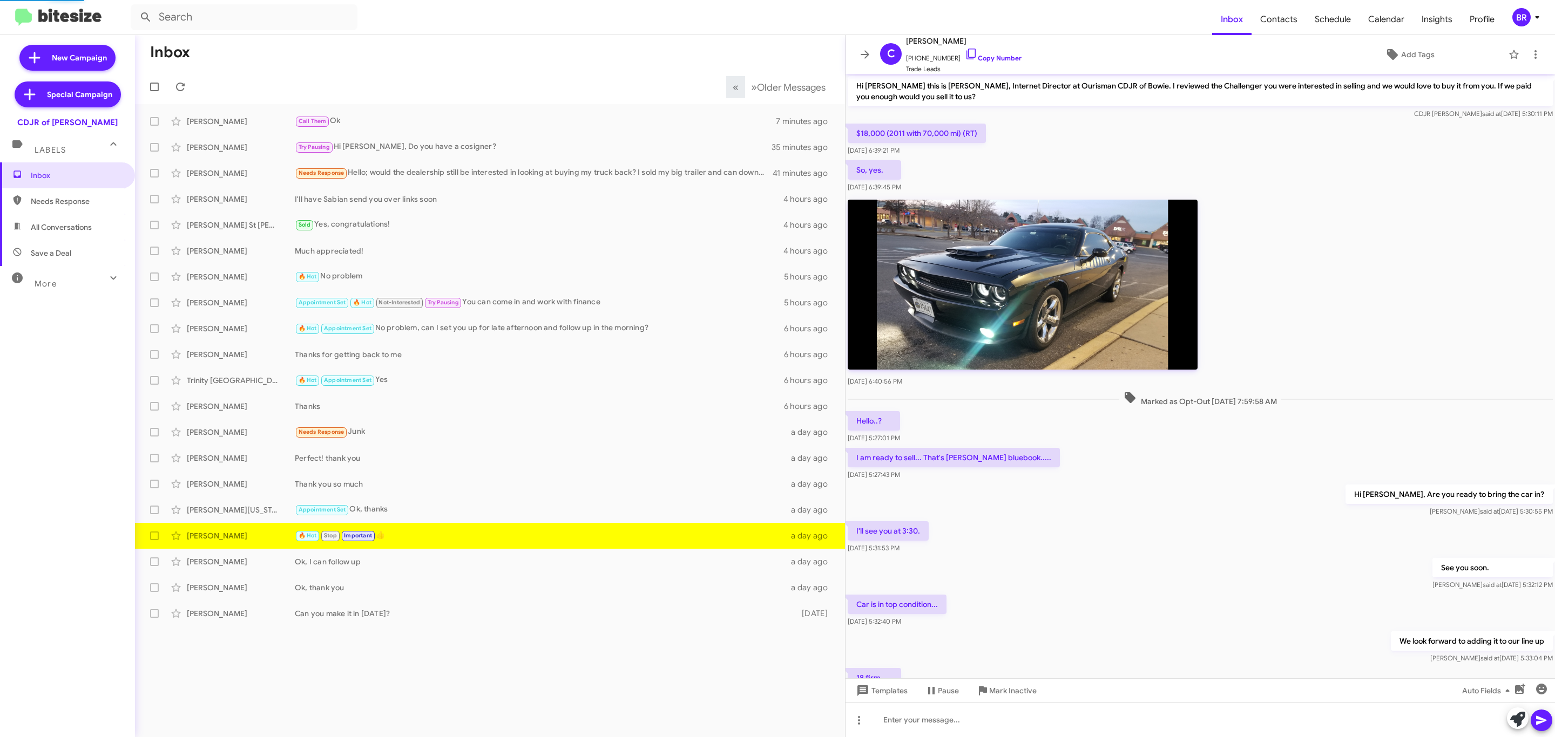
scroll to position [138, 0]
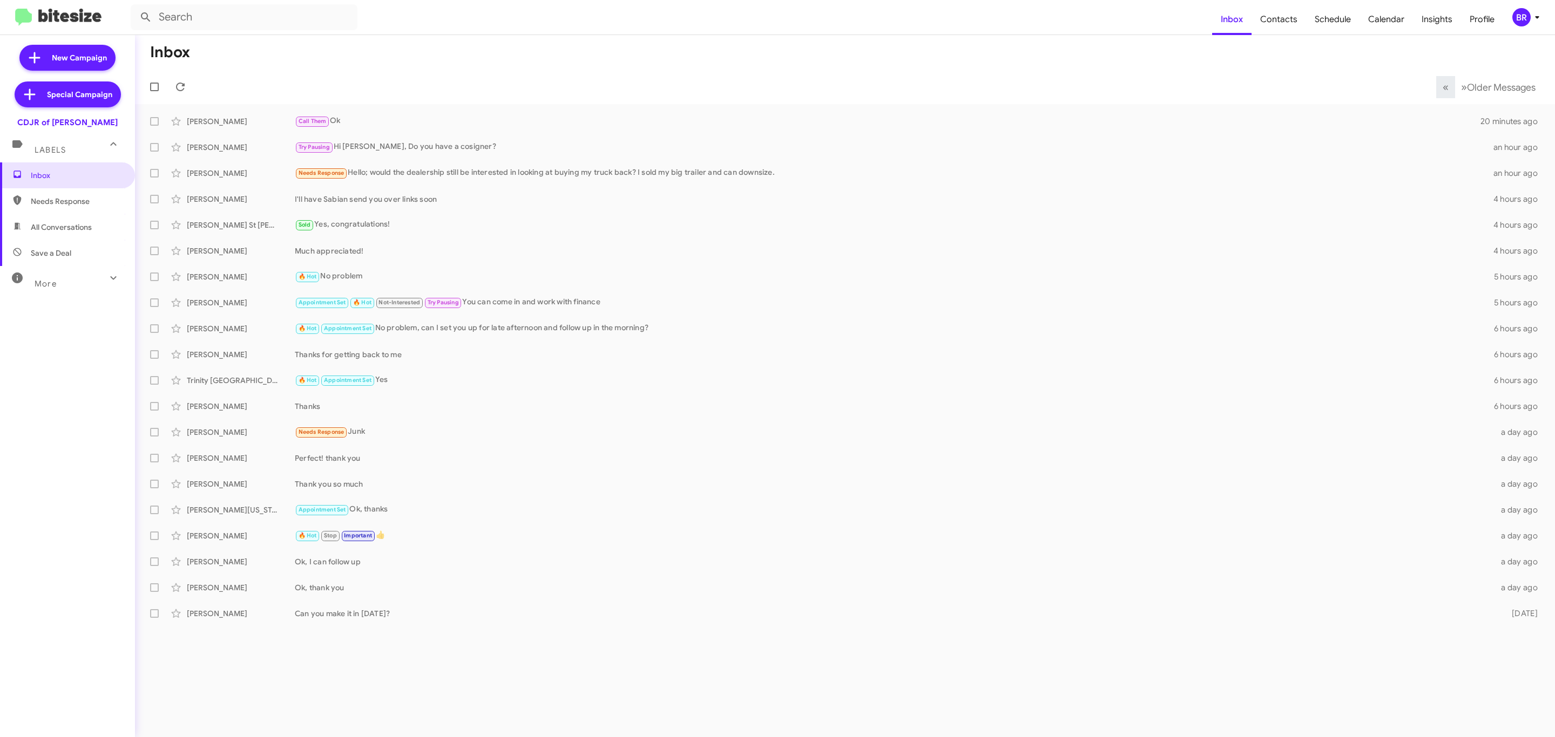
click at [1526, 30] on mat-toolbar "Inbox Contacts Schedule Calendar Insights Profile BR" at bounding box center [777, 17] width 1555 height 35
click at [1518, 26] on div "BR" at bounding box center [1521, 17] width 18 height 18
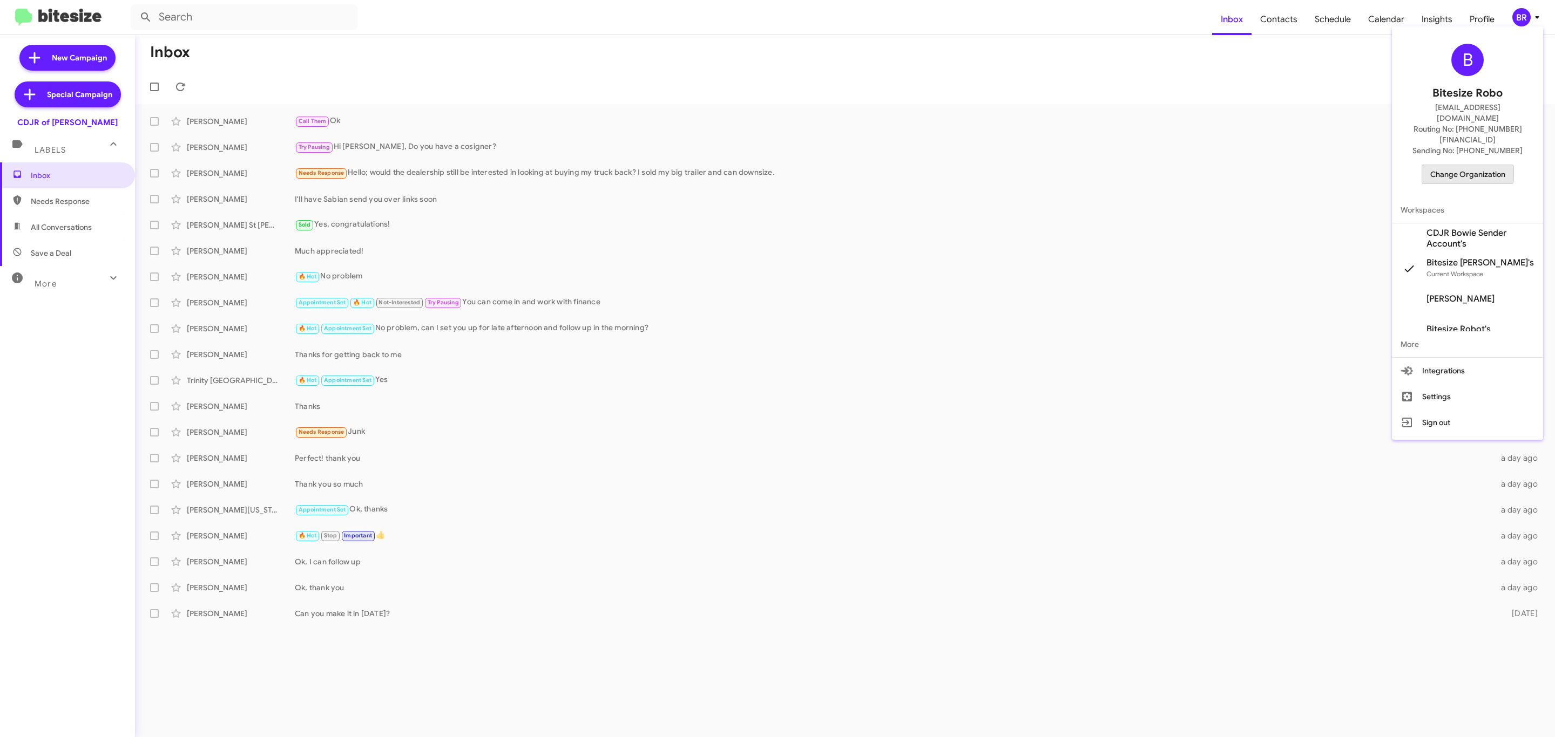
click at [1458, 165] on span "Change Organization" at bounding box center [1467, 174] width 75 height 18
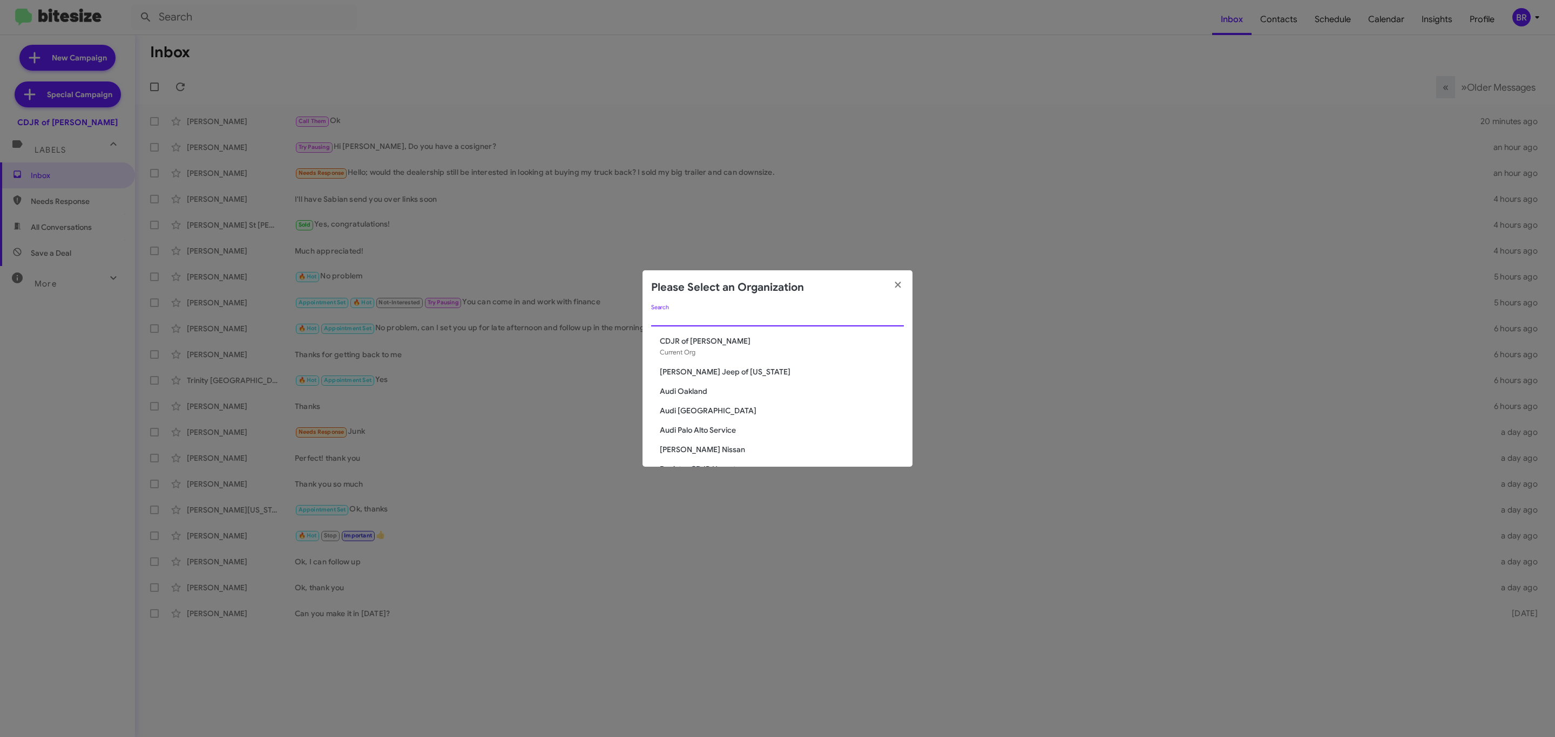
click at [707, 321] on input "Search" at bounding box center [777, 318] width 253 height 9
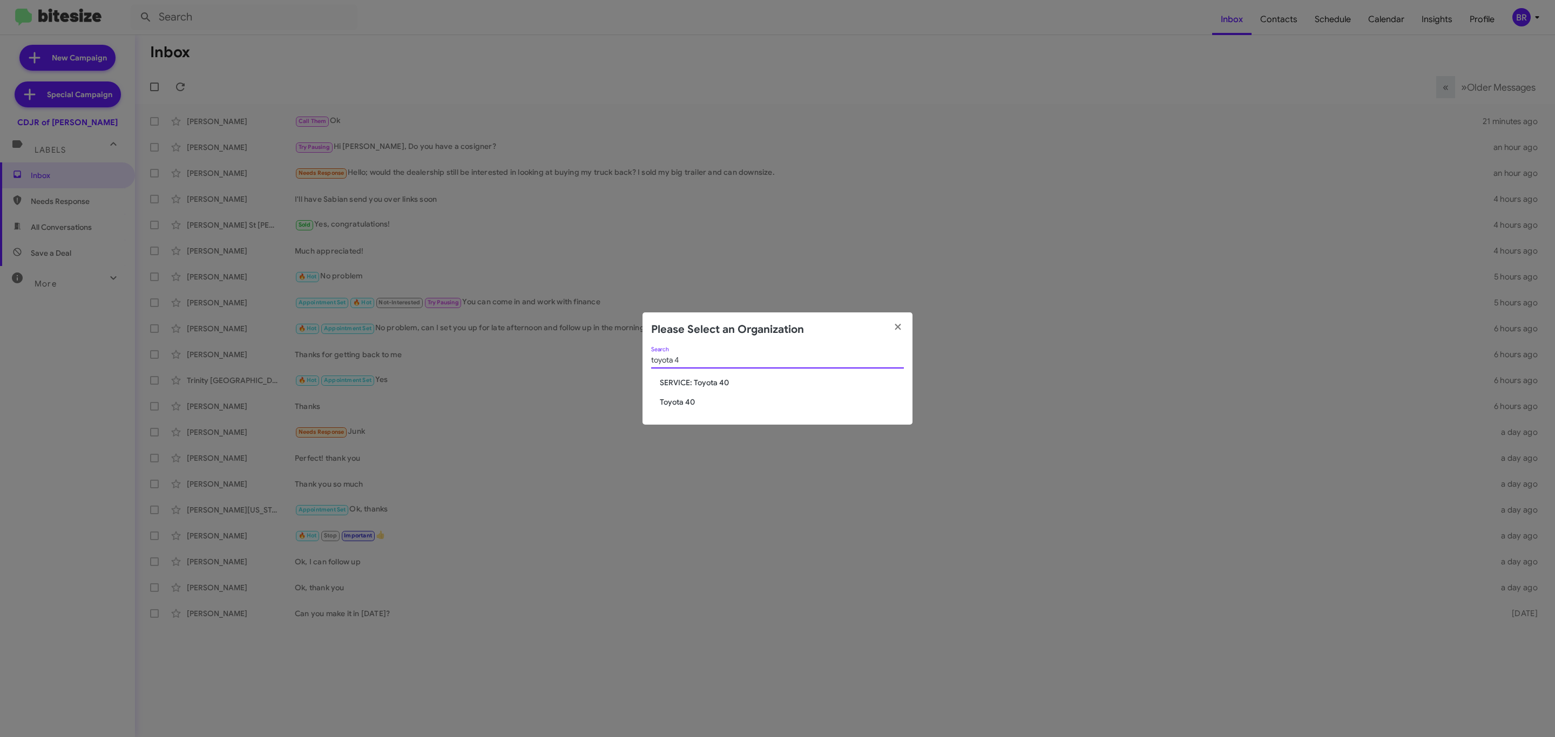
type input "toyota 4"
click at [678, 407] on span "Toyota 40" at bounding box center [782, 402] width 244 height 11
click at [688, 402] on span "Toyota 40" at bounding box center [782, 402] width 244 height 11
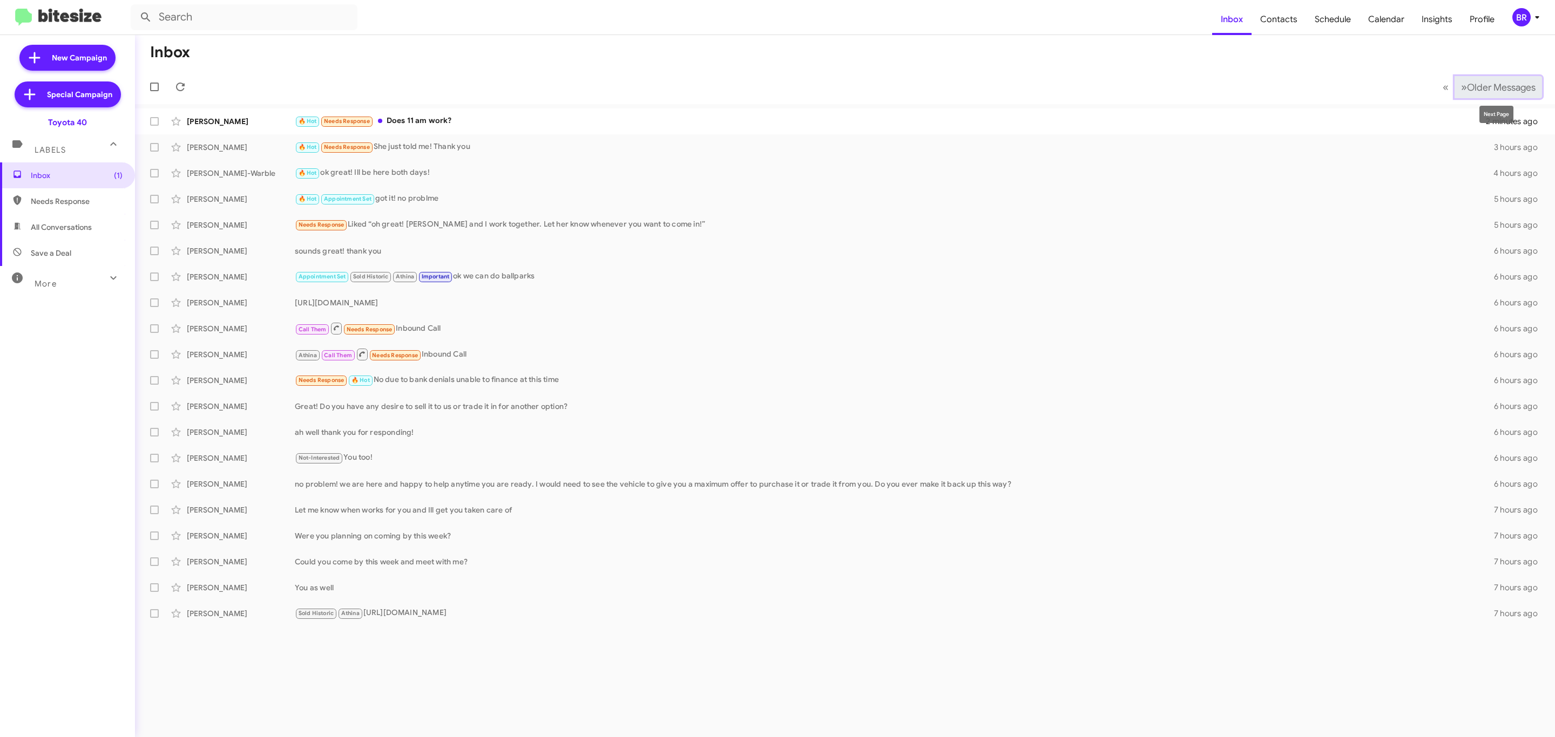
click at [1493, 83] on span "Older Messages" at bounding box center [1501, 88] width 69 height 12
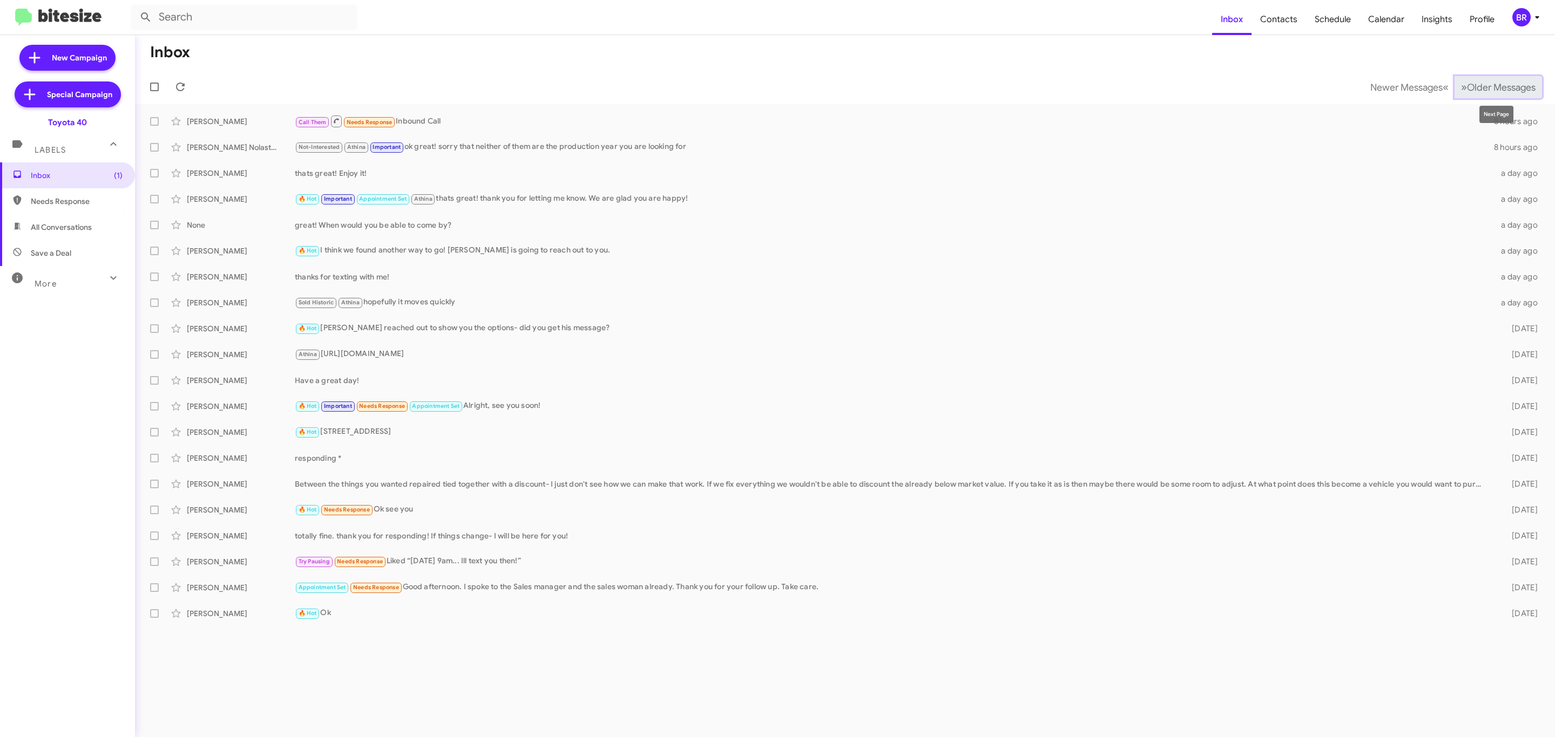
click at [1483, 90] on span "Older Messages" at bounding box center [1501, 88] width 69 height 12
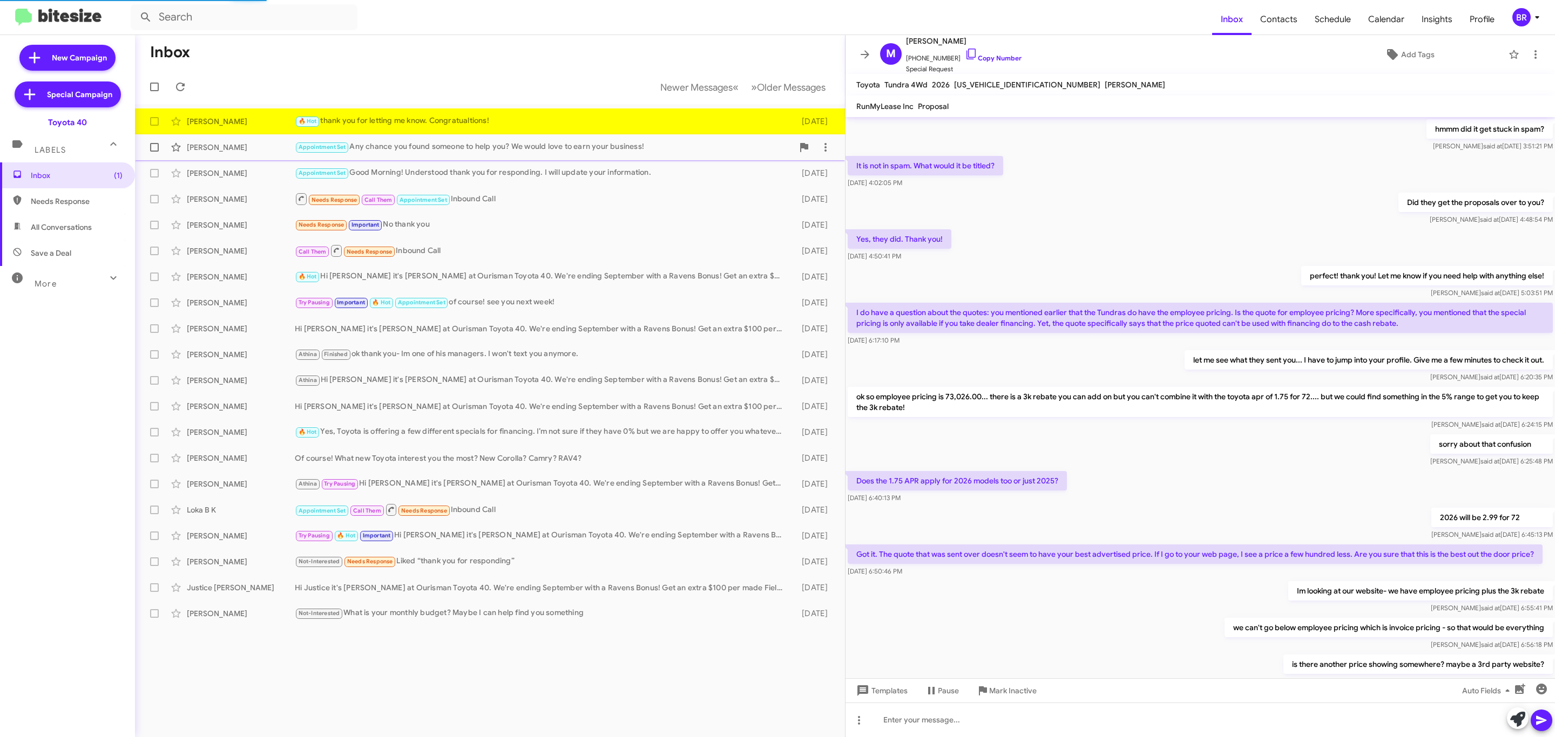
scroll to position [311, 0]
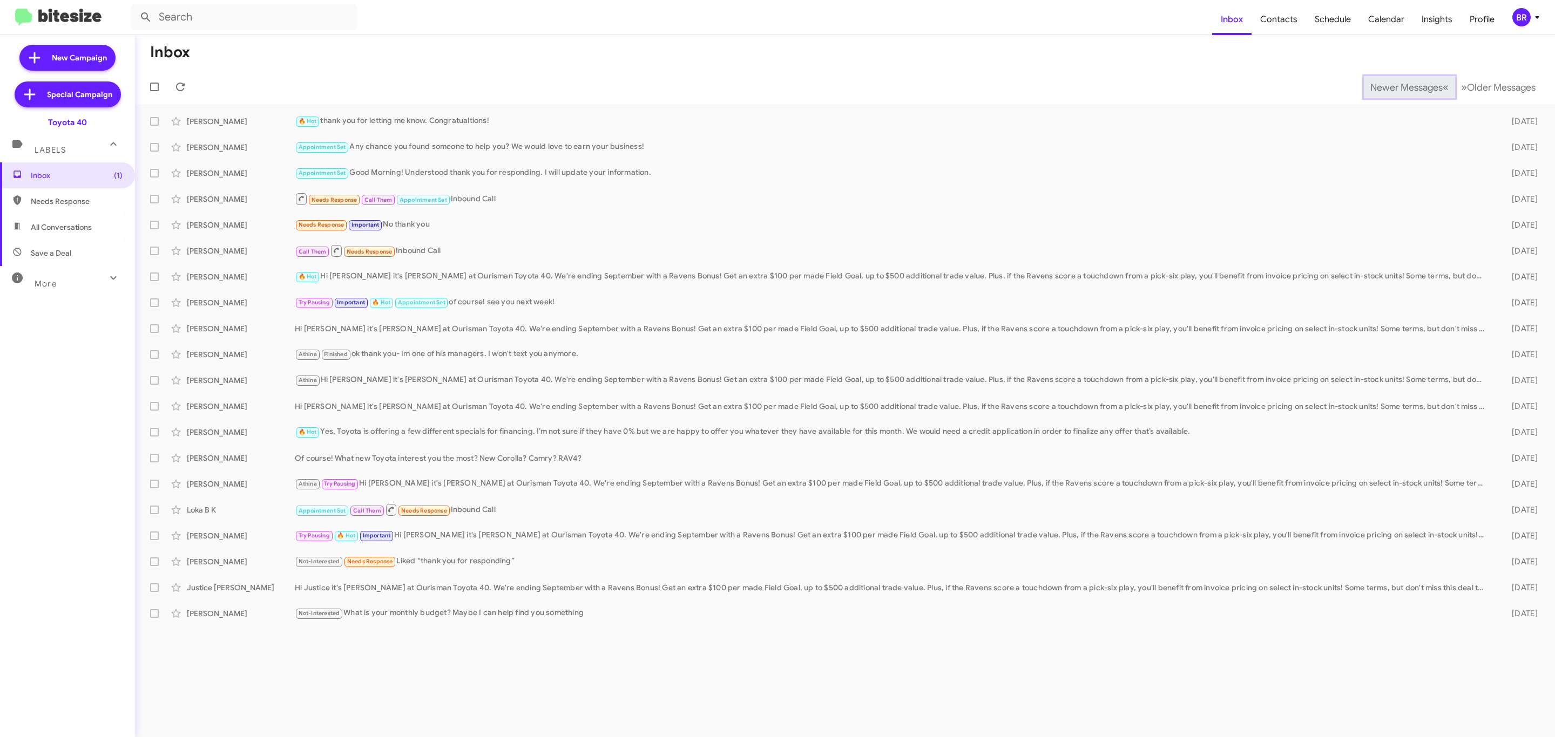
click at [1398, 86] on span "Newer Messages" at bounding box center [1406, 88] width 72 height 12
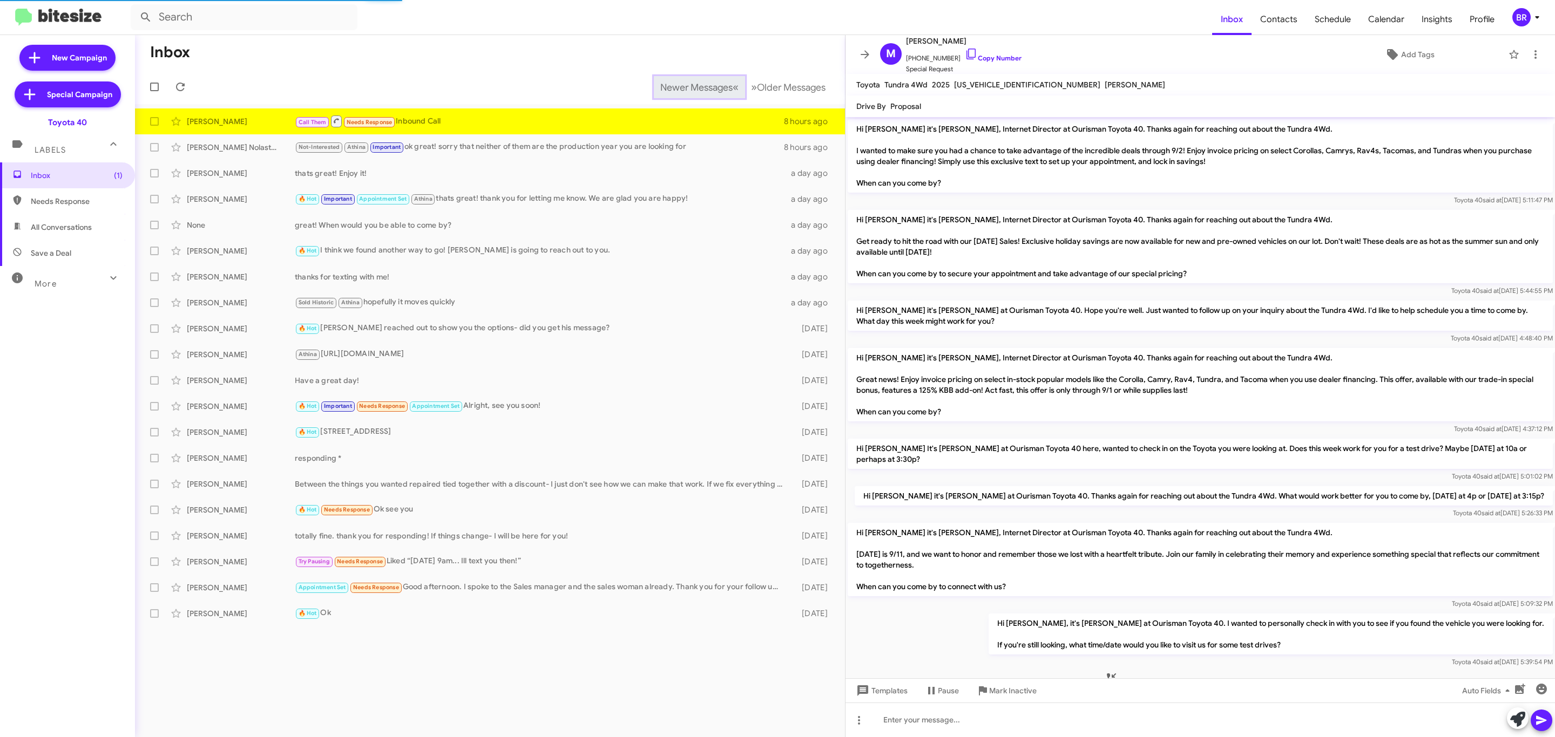
scroll to position [339, 0]
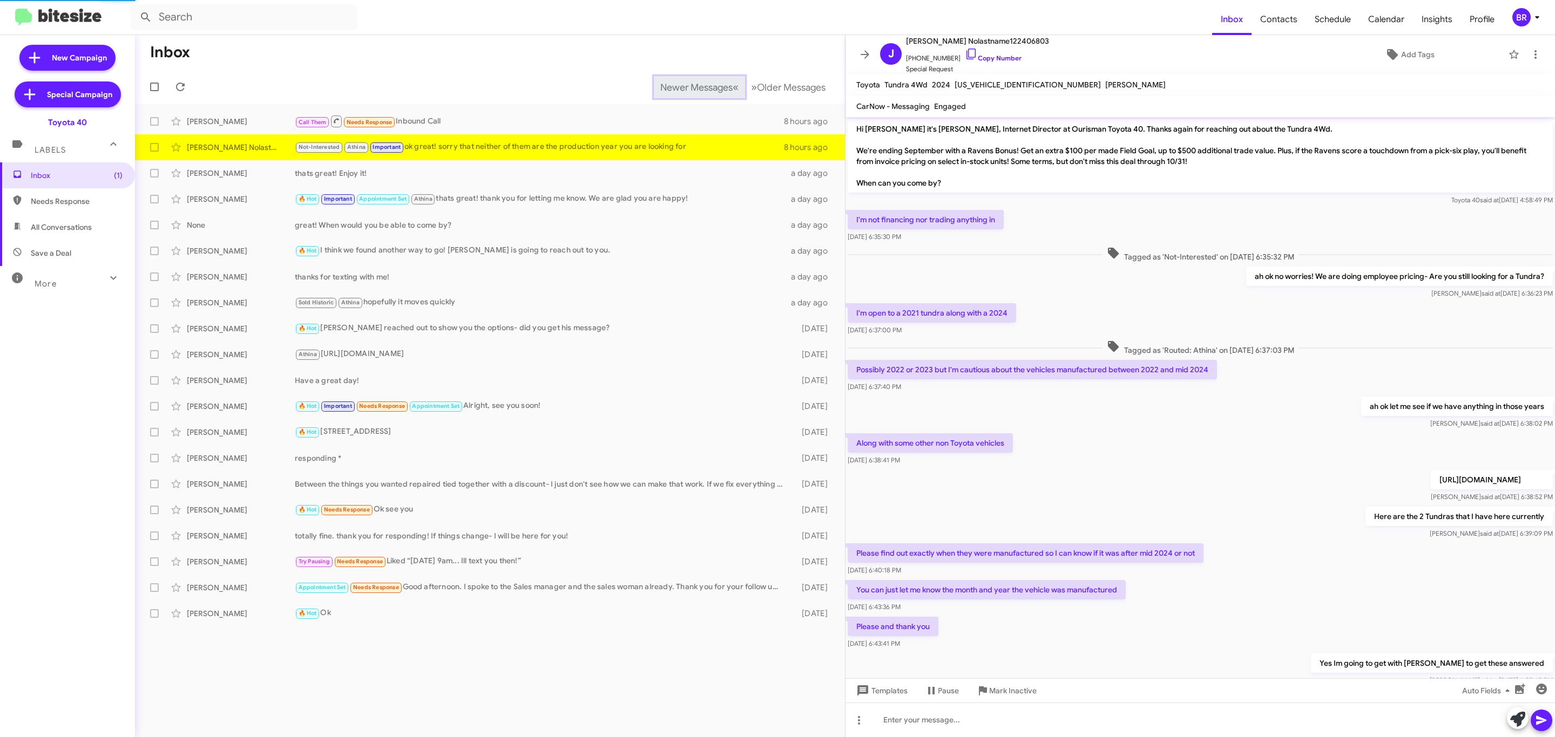
scroll to position [248, 0]
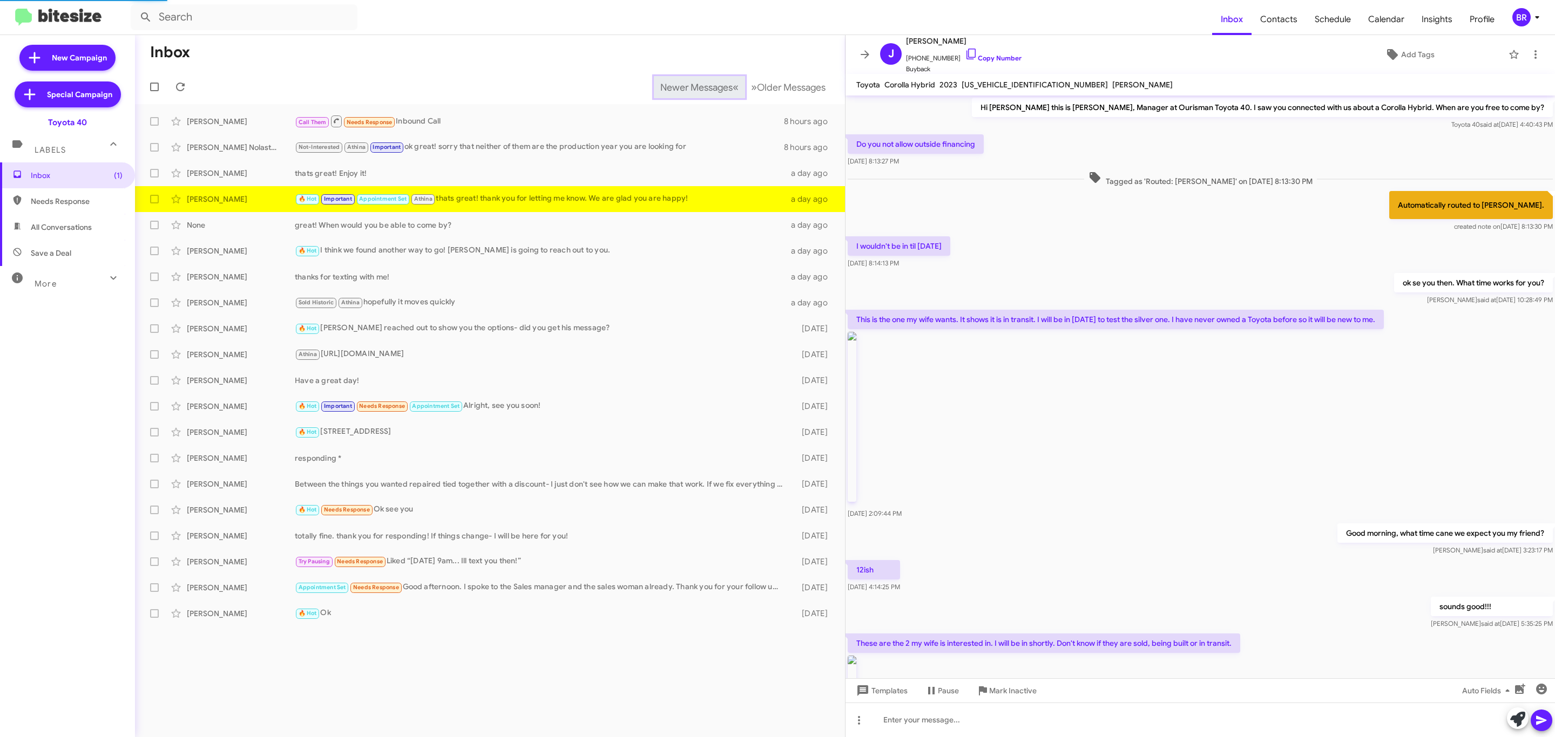
scroll to position [462, 0]
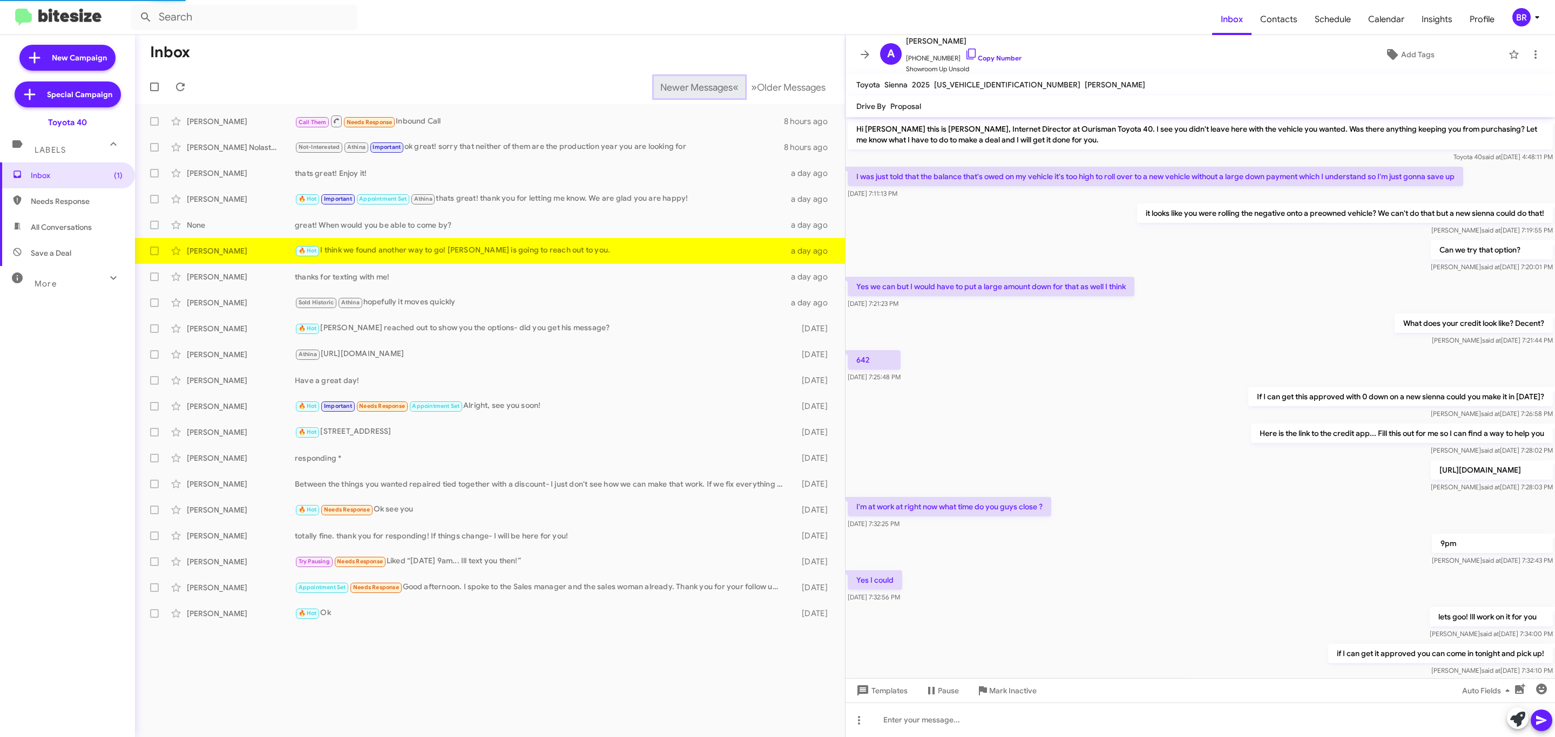
scroll to position [236, 0]
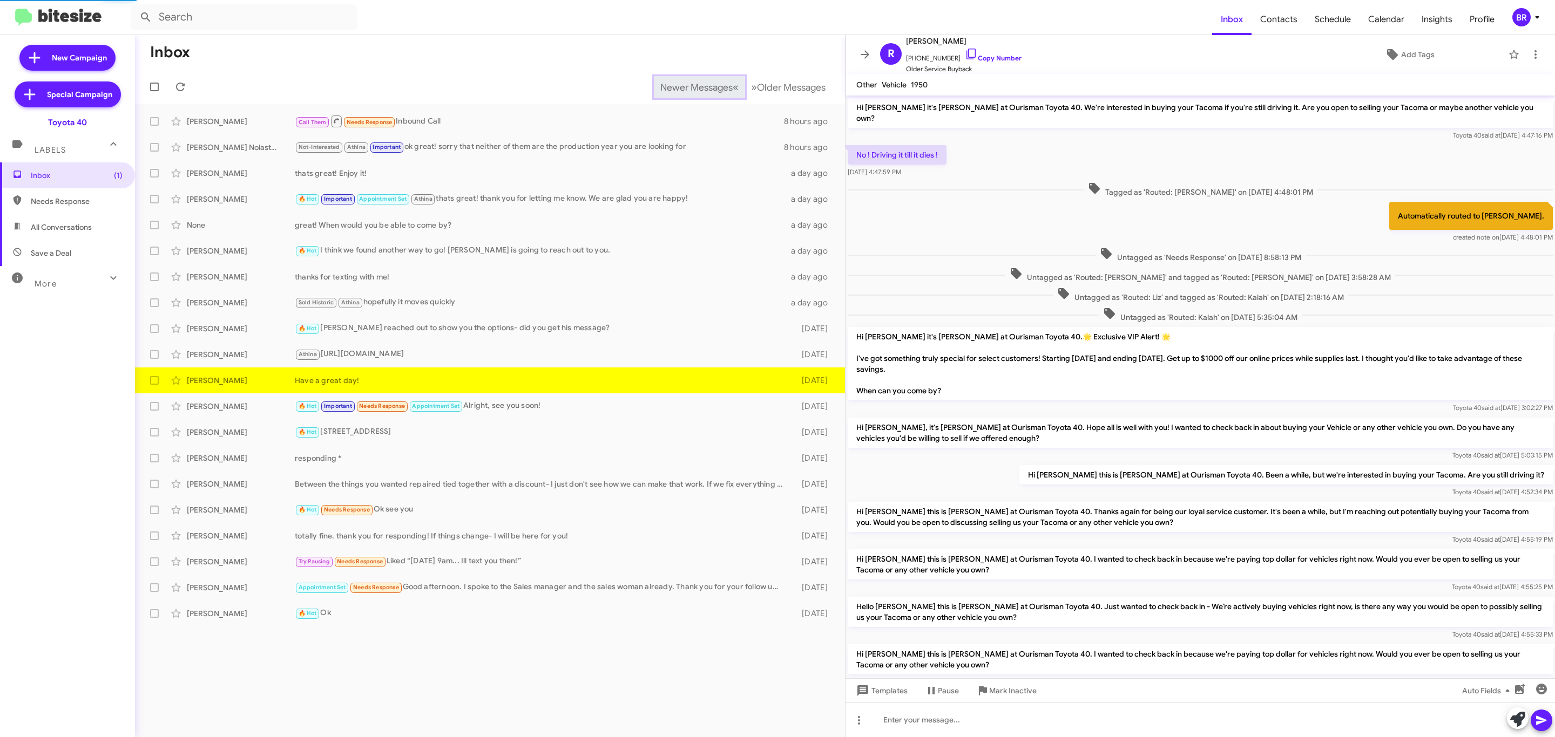
scroll to position [252, 0]
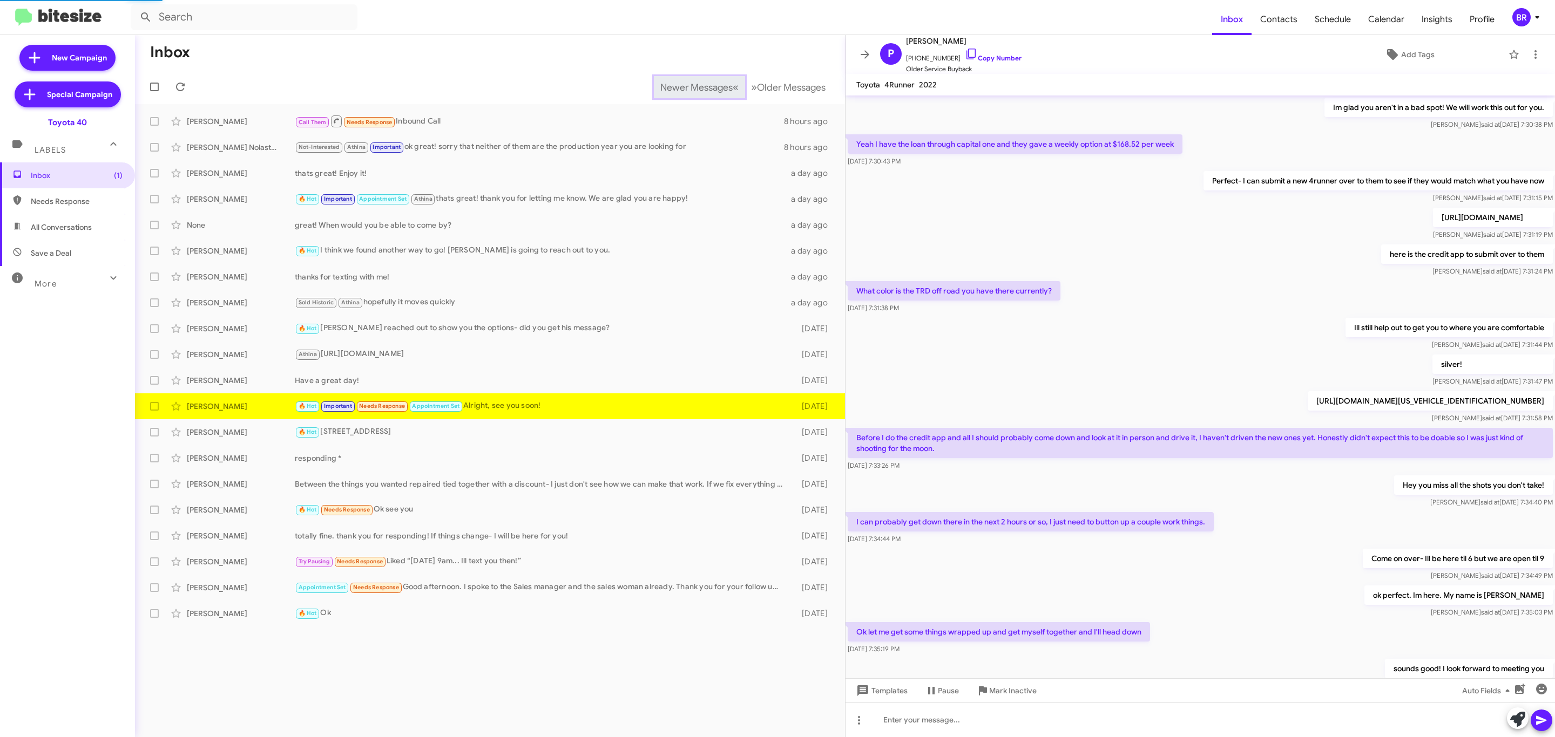
scroll to position [199, 0]
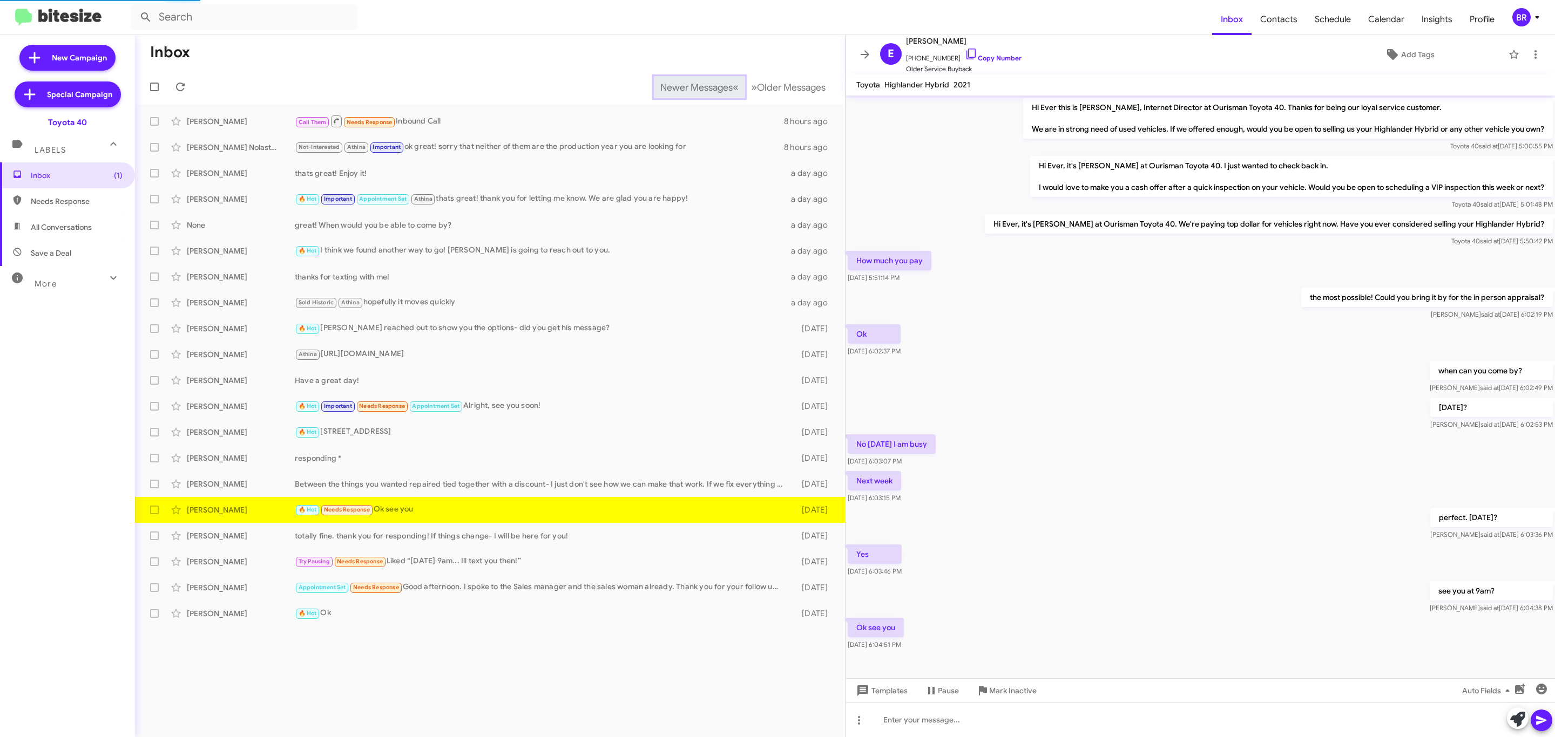
scroll to position [11, 0]
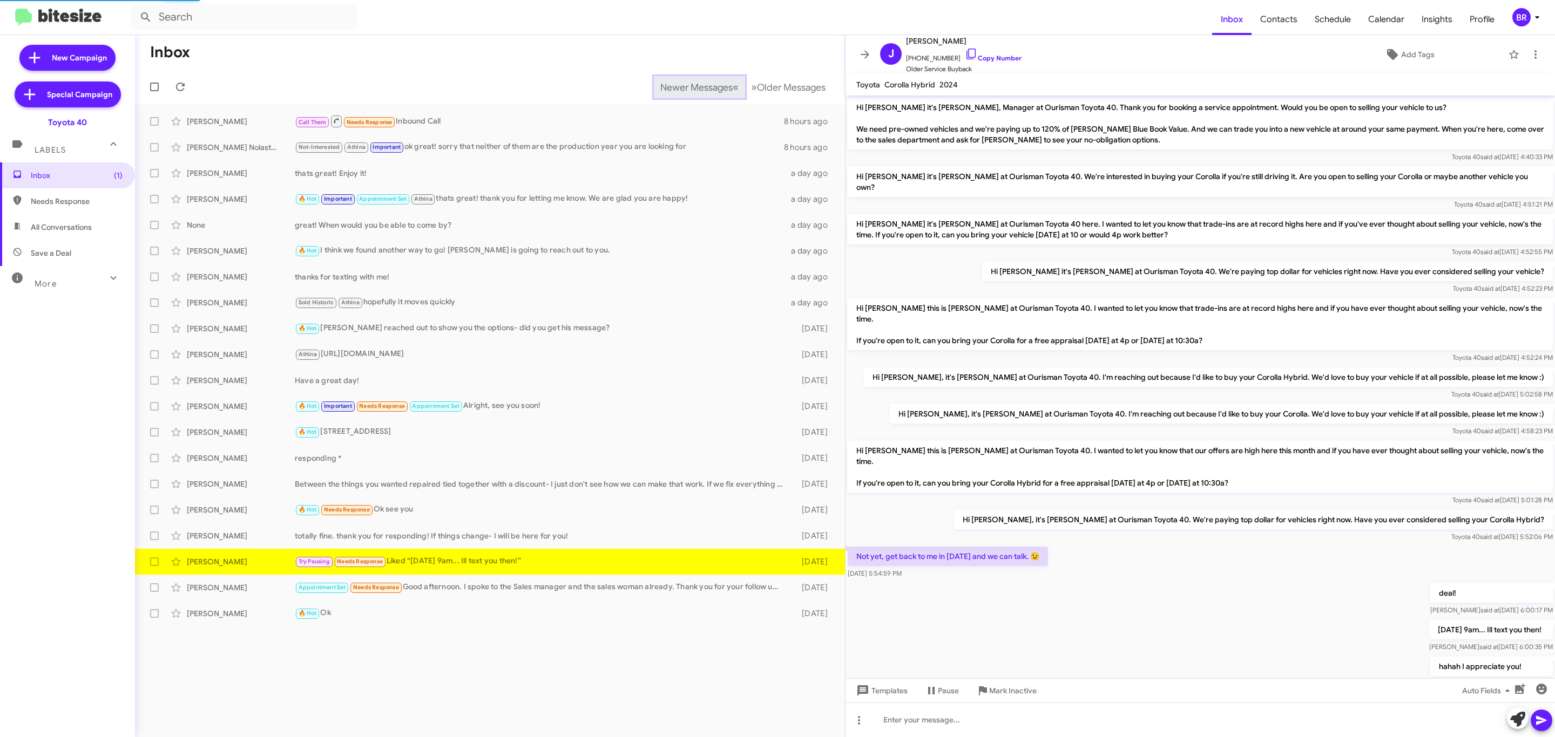
scroll to position [76, 0]
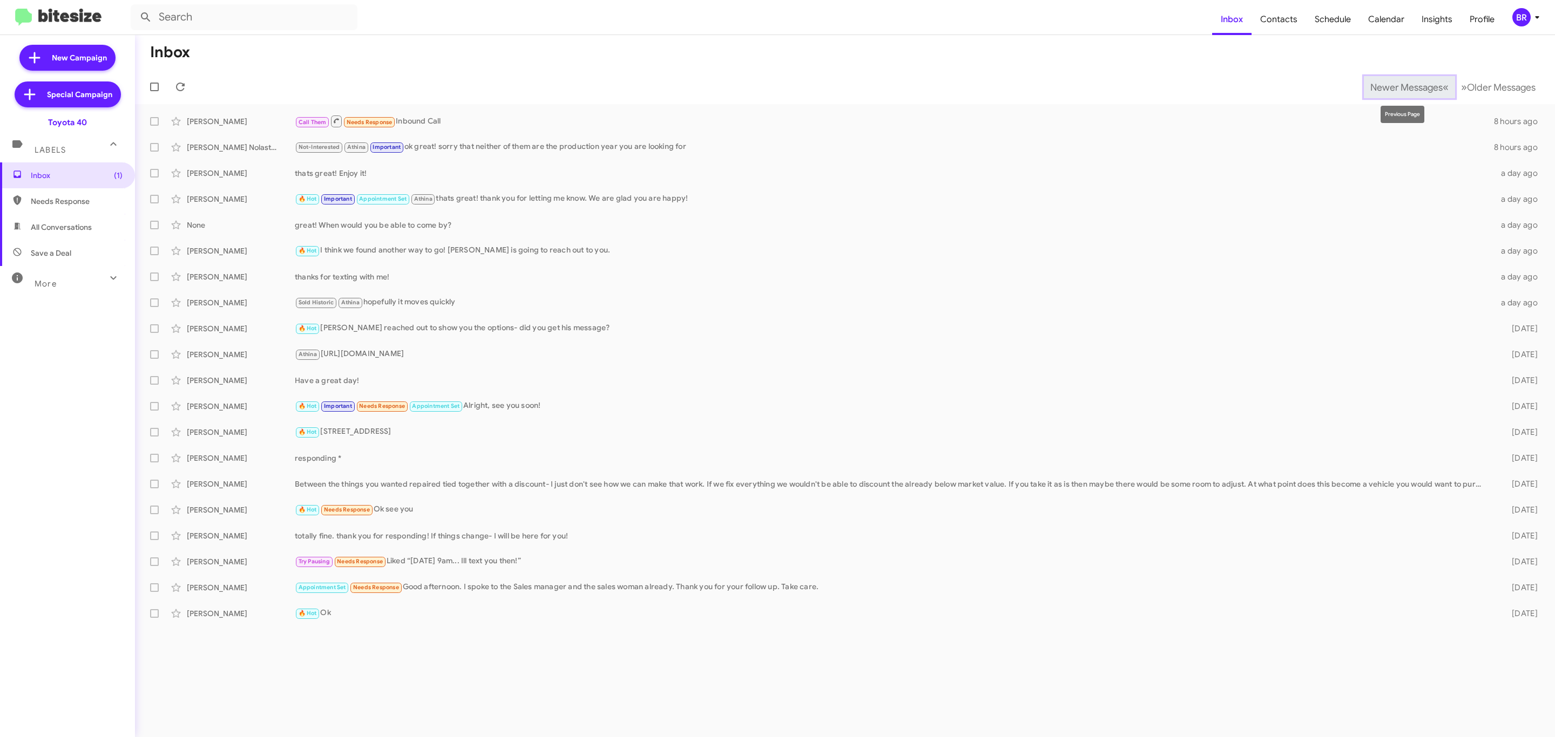
click at [1398, 86] on span "Newer Messages" at bounding box center [1406, 88] width 72 height 12
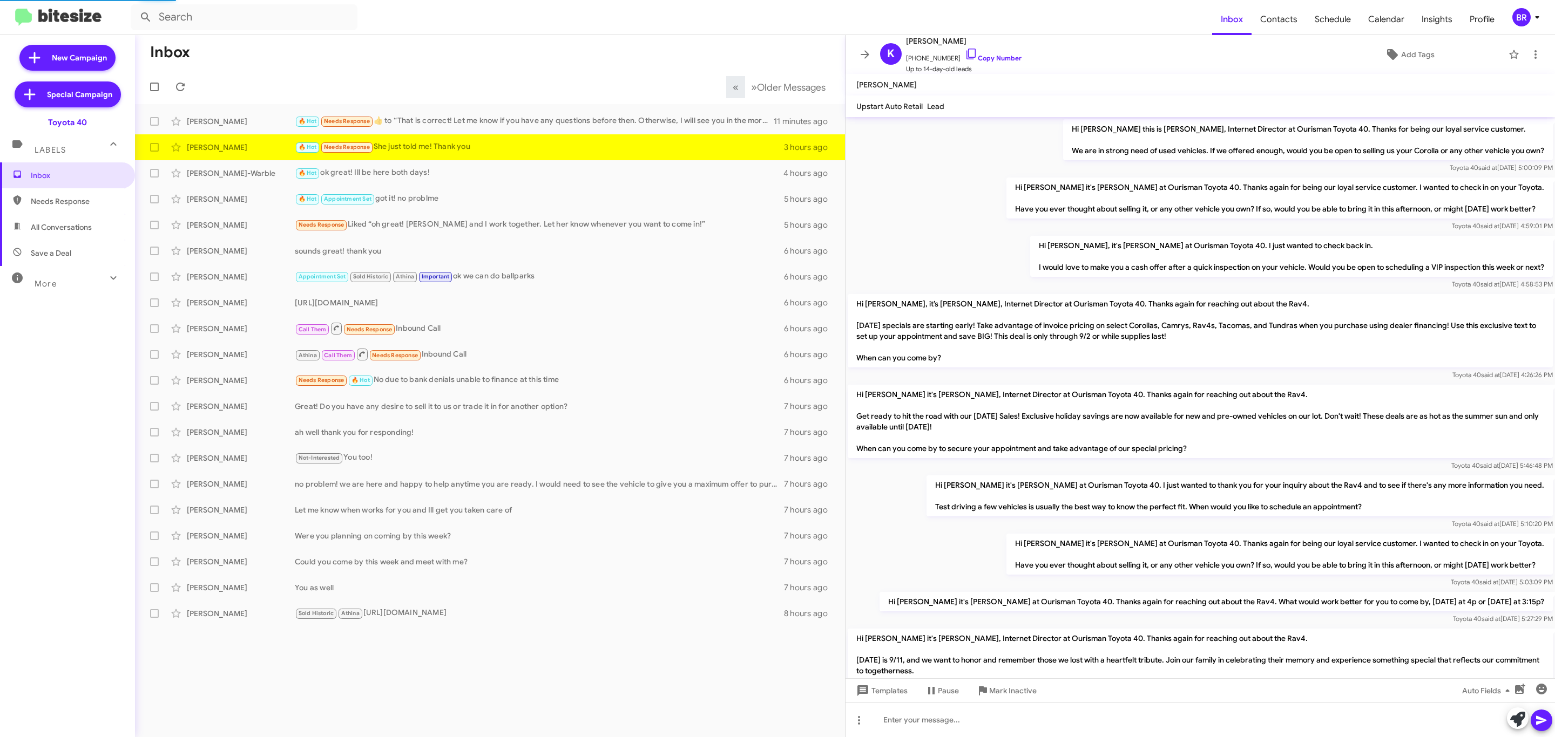
scroll to position [635, 0]
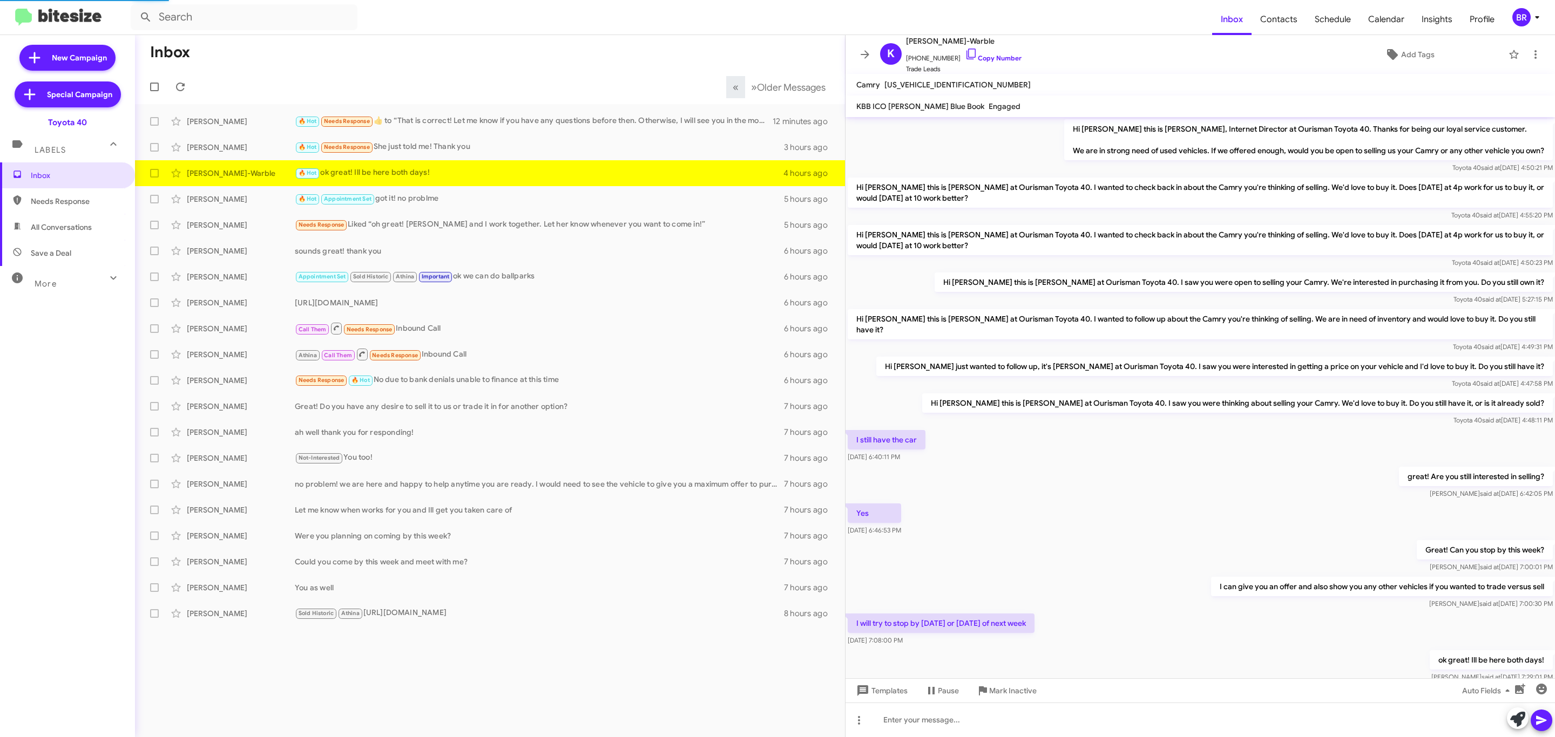
scroll to position [33, 0]
